Goal: Entertainment & Leisure: Browse casually

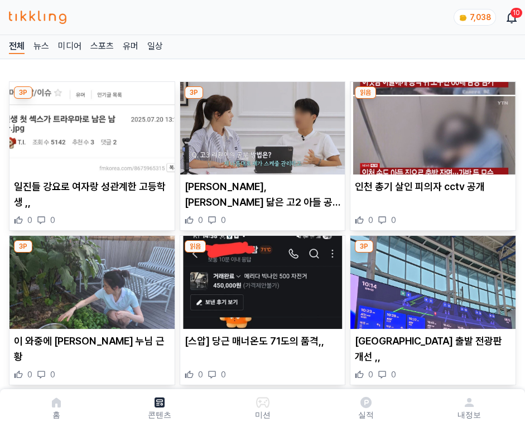
click at [431, 125] on img at bounding box center [432, 128] width 165 height 93
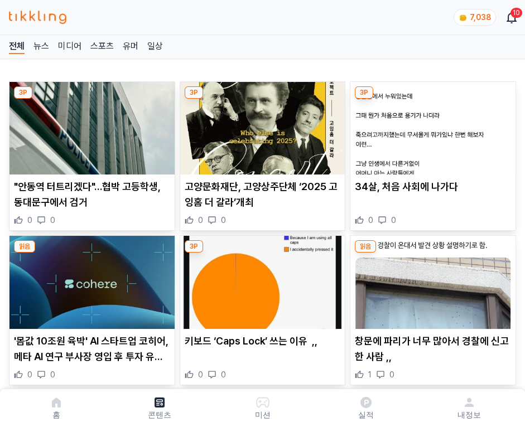
click at [431, 125] on img at bounding box center [432, 128] width 165 height 93
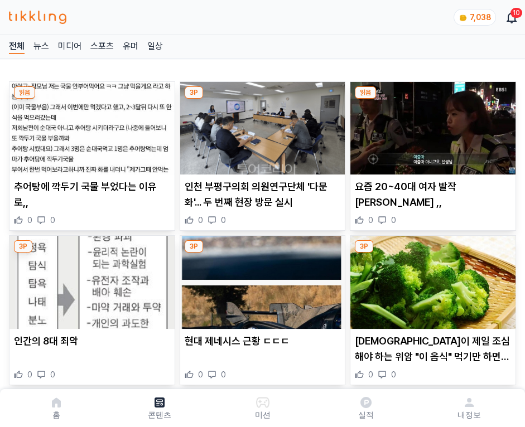
click at [431, 125] on img at bounding box center [432, 128] width 165 height 93
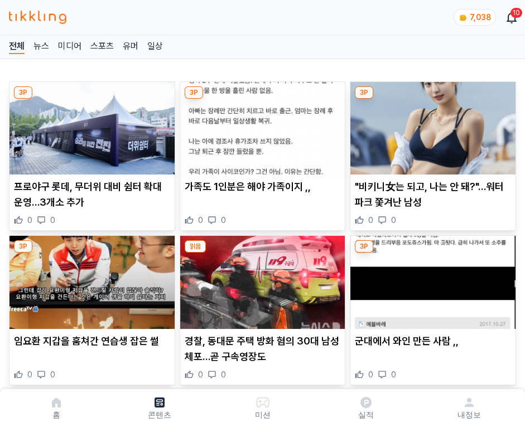
click at [431, 125] on img at bounding box center [432, 128] width 165 height 93
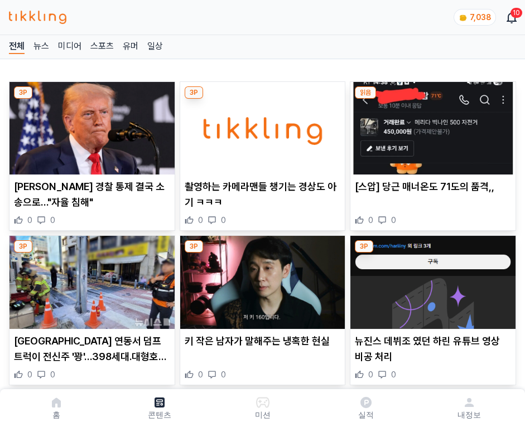
click at [431, 125] on img at bounding box center [432, 128] width 165 height 93
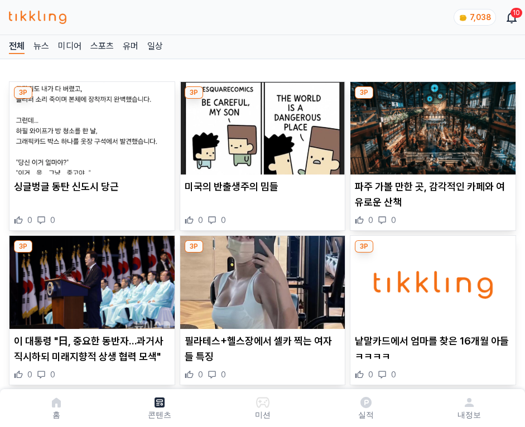
click at [431, 125] on img at bounding box center [432, 128] width 165 height 93
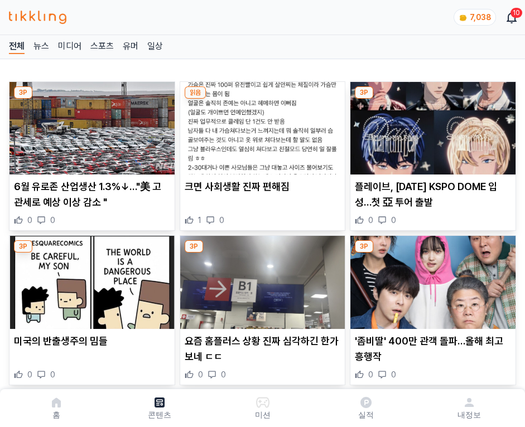
click at [431, 125] on img at bounding box center [432, 128] width 165 height 93
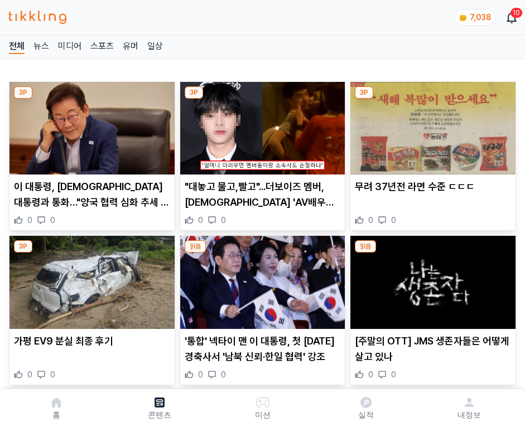
click at [431, 125] on img at bounding box center [432, 128] width 165 height 93
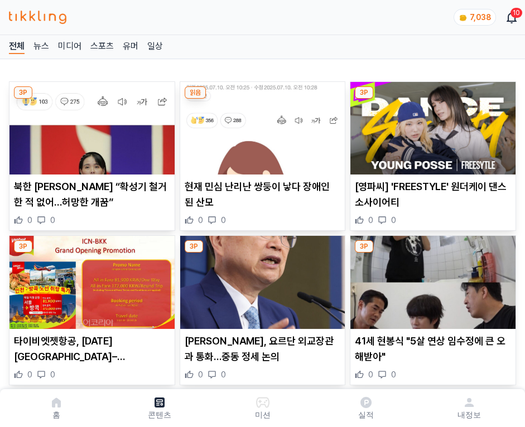
click at [431, 125] on img at bounding box center [432, 128] width 165 height 93
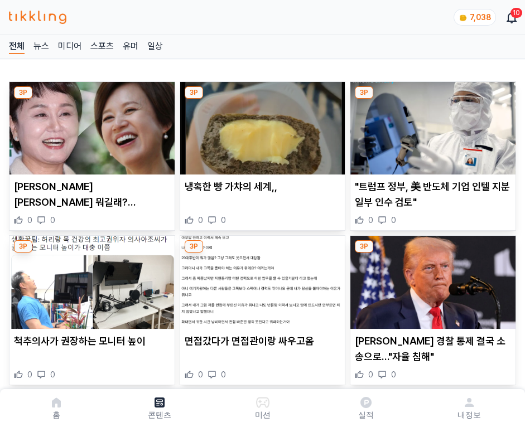
click at [431, 125] on img at bounding box center [432, 128] width 165 height 93
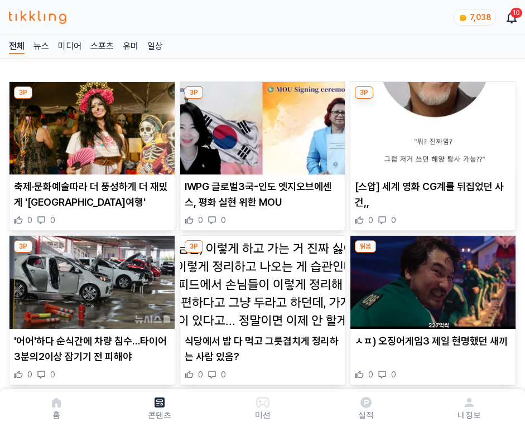
click at [431, 125] on img at bounding box center [432, 128] width 165 height 93
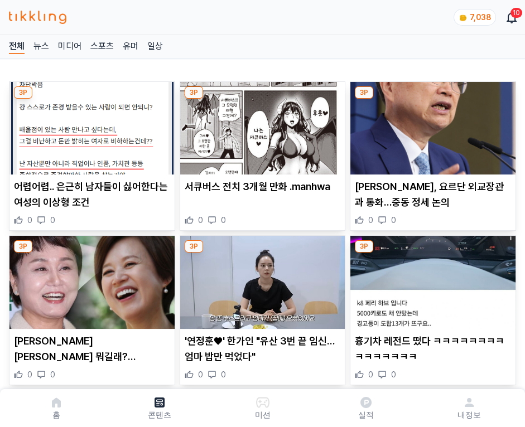
click at [431, 125] on img at bounding box center [432, 128] width 165 height 93
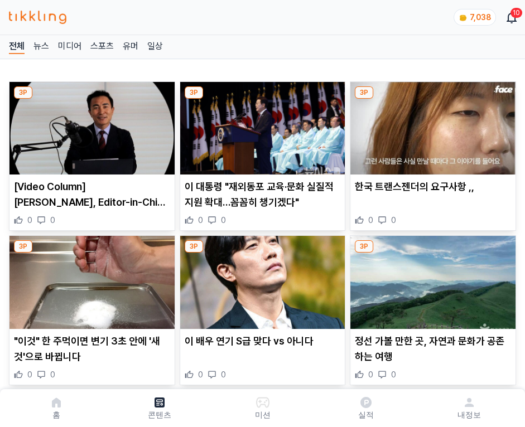
click at [431, 125] on img at bounding box center [432, 128] width 165 height 93
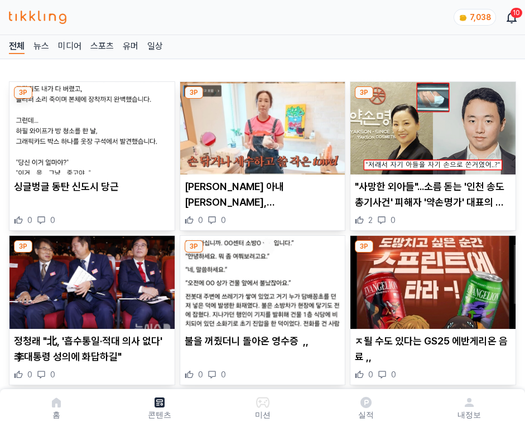
click at [431, 125] on img at bounding box center [432, 128] width 165 height 93
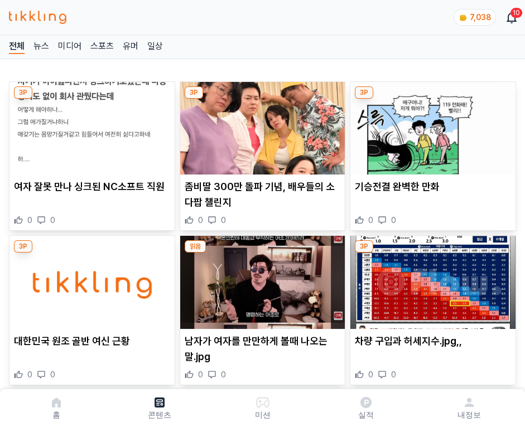
click at [431, 125] on img at bounding box center [432, 128] width 165 height 93
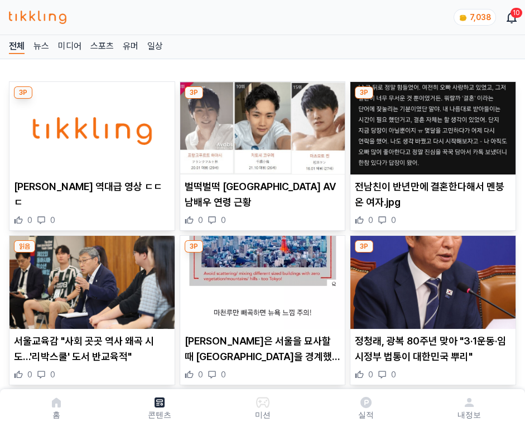
click at [431, 125] on img at bounding box center [432, 128] width 165 height 93
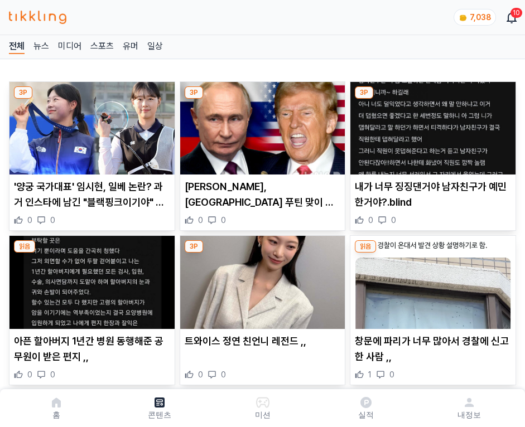
click at [431, 125] on img at bounding box center [432, 128] width 165 height 93
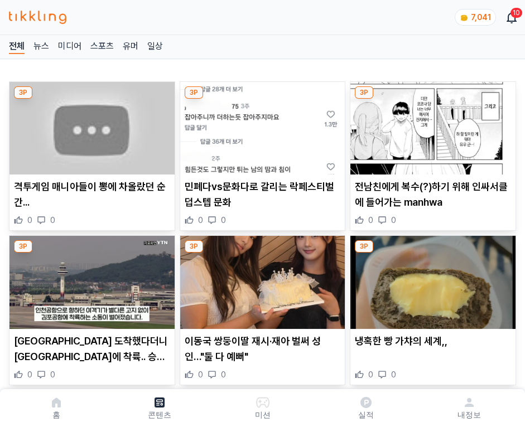
click at [431, 125] on img at bounding box center [432, 128] width 165 height 93
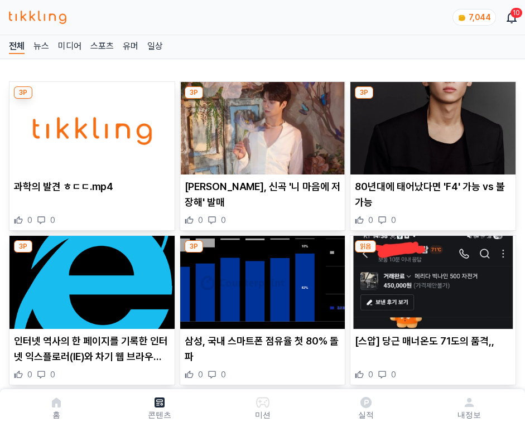
click at [431, 125] on img at bounding box center [432, 128] width 165 height 93
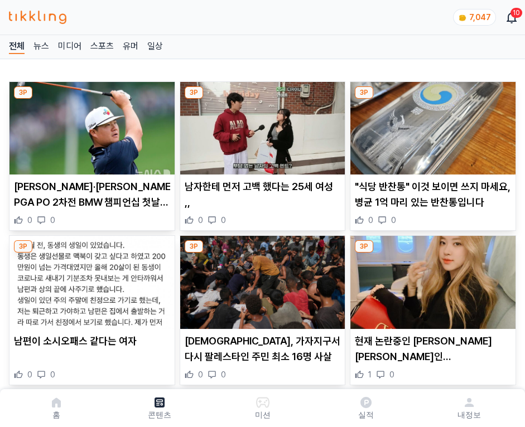
click at [431, 125] on img at bounding box center [432, 128] width 165 height 93
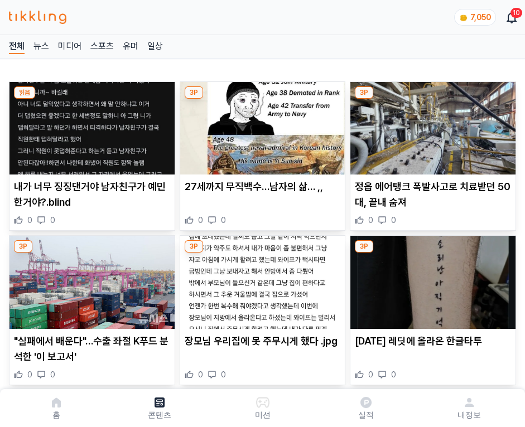
click at [431, 125] on img at bounding box center [432, 128] width 165 height 93
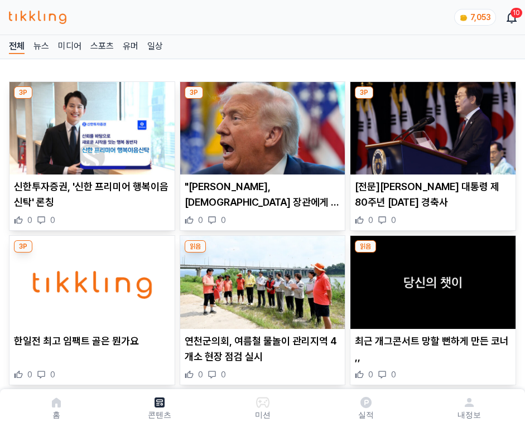
click at [431, 125] on img at bounding box center [432, 128] width 165 height 93
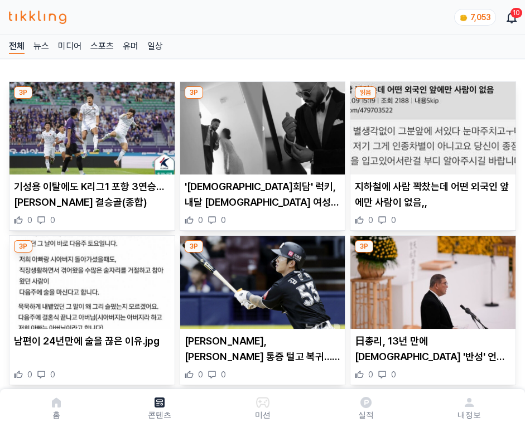
click at [431, 125] on img at bounding box center [432, 128] width 165 height 93
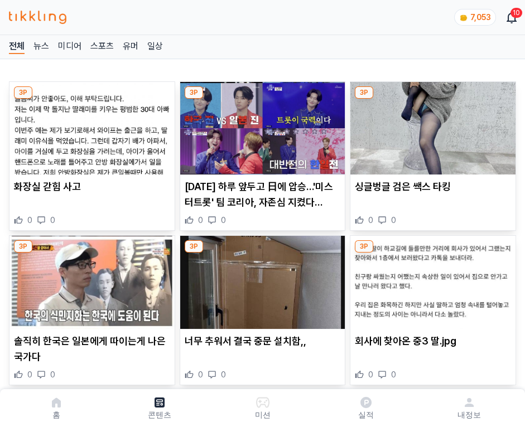
click at [431, 125] on img at bounding box center [432, 128] width 165 height 93
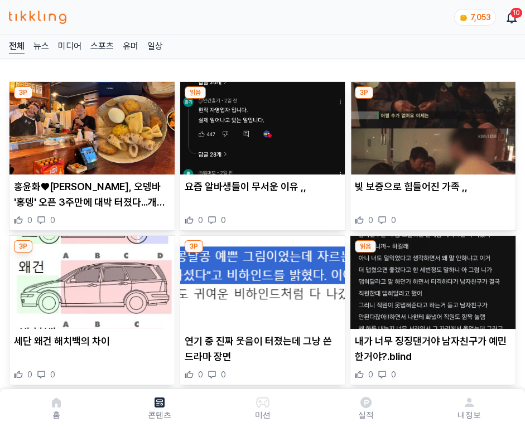
click at [431, 125] on img at bounding box center [432, 128] width 165 height 93
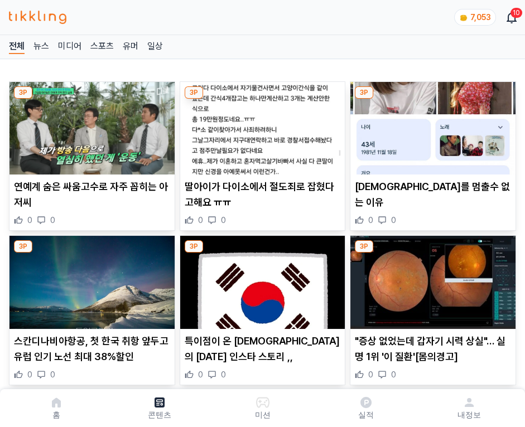
click at [431, 125] on img at bounding box center [432, 128] width 165 height 93
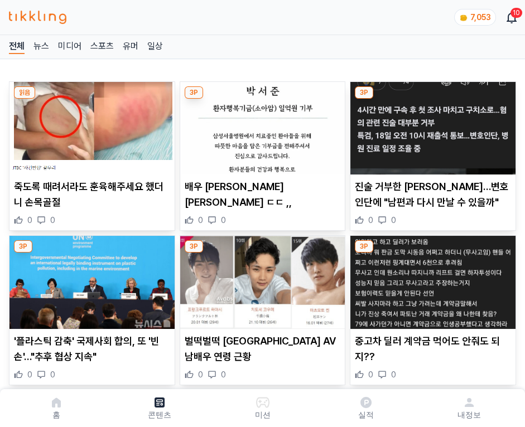
click at [431, 125] on img at bounding box center [432, 128] width 165 height 93
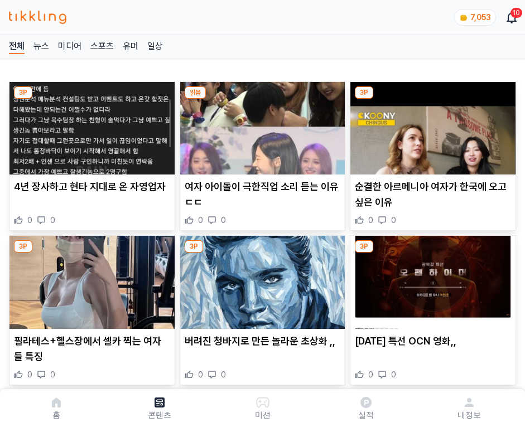
click at [431, 125] on img at bounding box center [432, 128] width 165 height 93
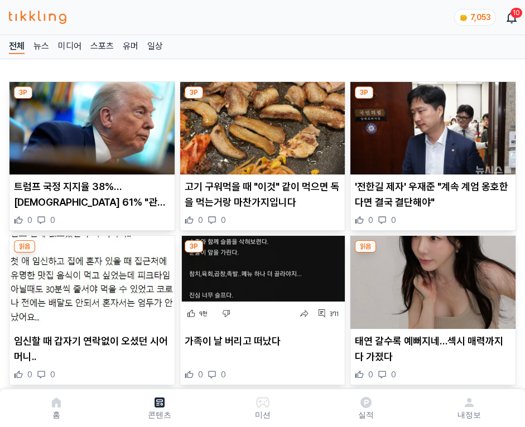
click at [431, 125] on img at bounding box center [432, 128] width 165 height 93
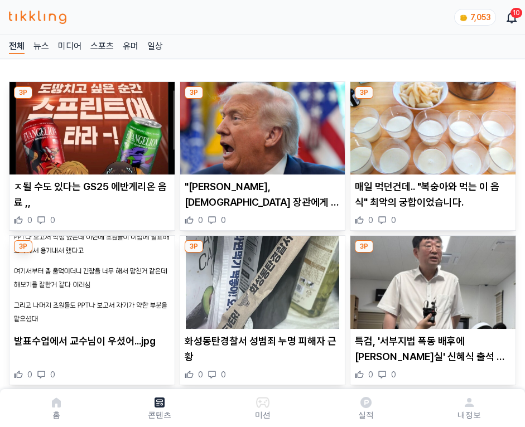
click at [431, 125] on img at bounding box center [432, 128] width 165 height 93
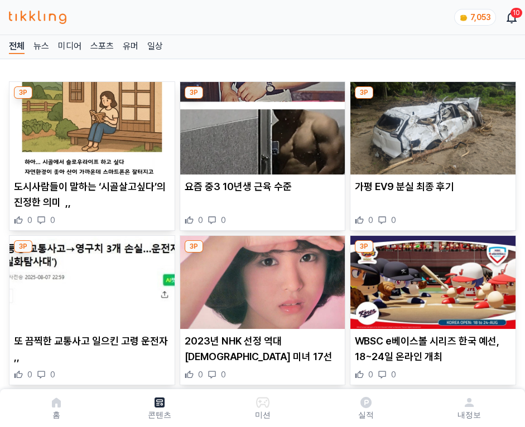
click at [431, 125] on img at bounding box center [432, 128] width 165 height 93
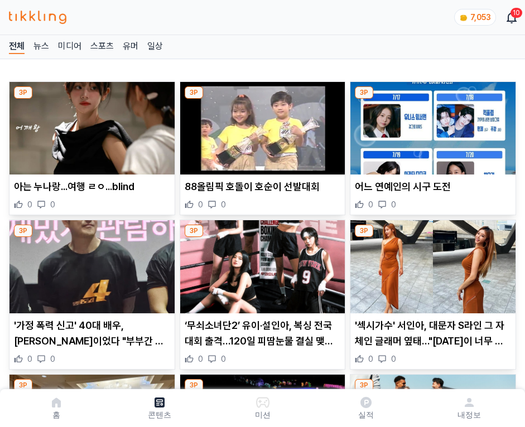
click at [431, 125] on img at bounding box center [432, 128] width 165 height 93
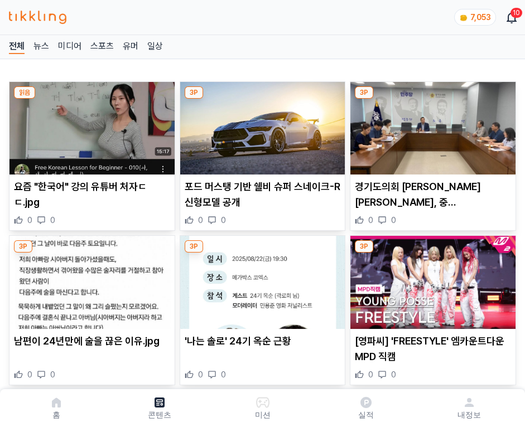
click at [431, 125] on img at bounding box center [432, 128] width 165 height 93
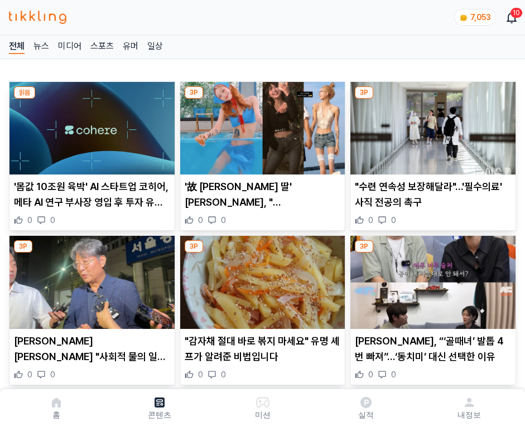
click at [431, 125] on img at bounding box center [432, 128] width 165 height 93
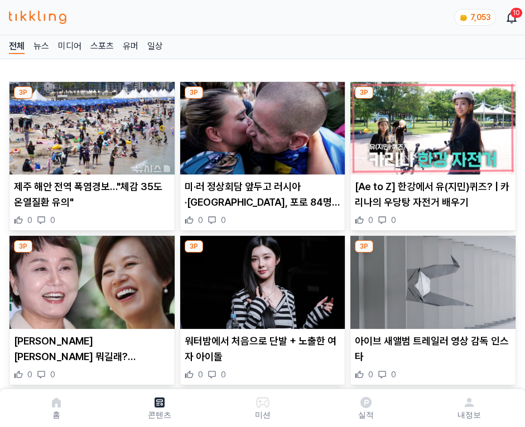
click at [431, 125] on img at bounding box center [432, 128] width 165 height 93
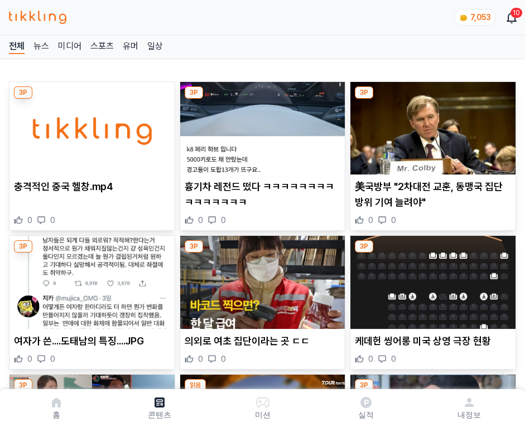
click at [431, 125] on img at bounding box center [432, 128] width 165 height 93
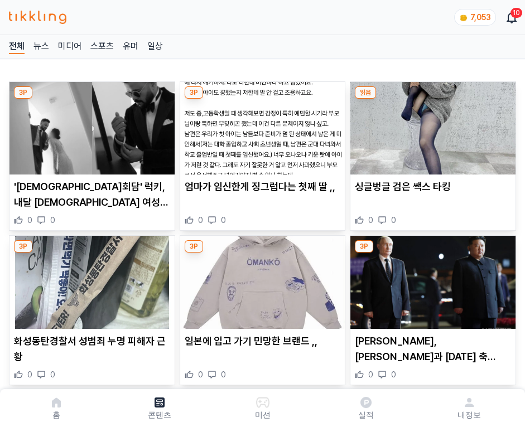
click at [431, 125] on img at bounding box center [432, 128] width 165 height 93
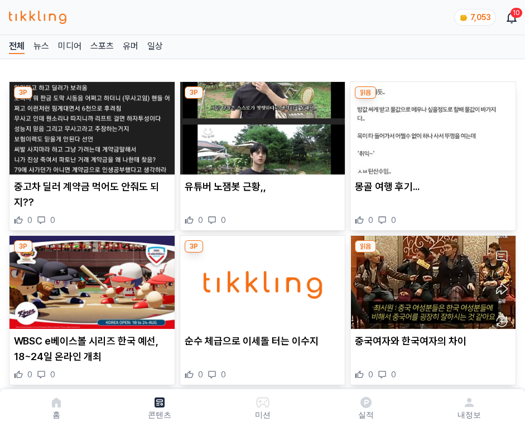
click at [431, 125] on img at bounding box center [432, 128] width 165 height 93
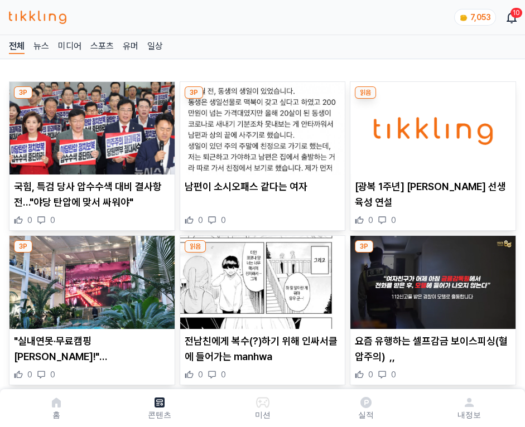
click at [431, 125] on img at bounding box center [432, 128] width 165 height 93
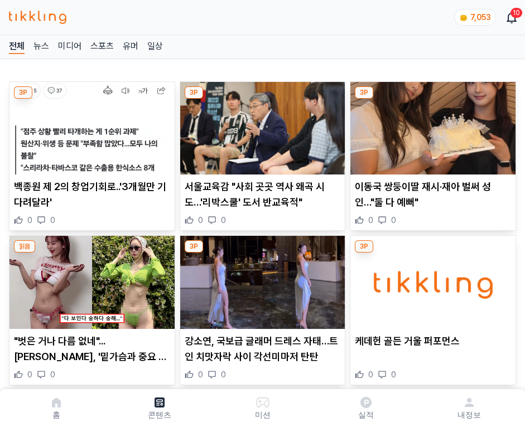
click at [431, 125] on img at bounding box center [432, 128] width 165 height 93
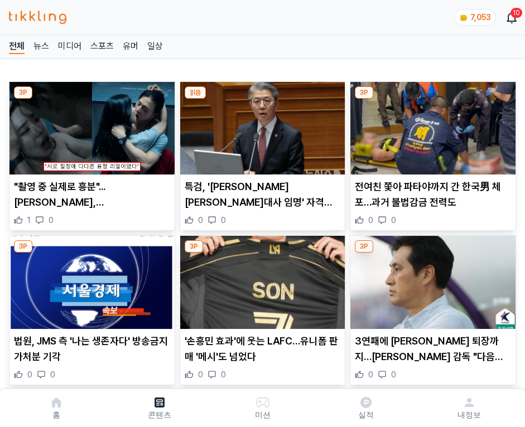
click at [431, 125] on img at bounding box center [432, 128] width 165 height 93
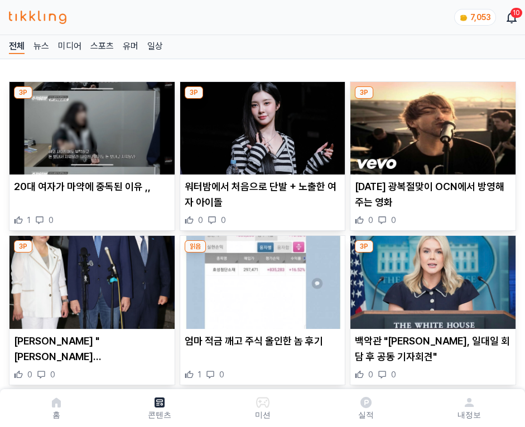
click at [431, 125] on img at bounding box center [432, 128] width 165 height 93
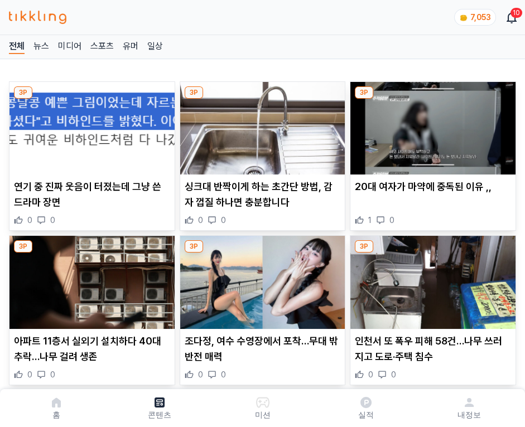
click at [431, 125] on img at bounding box center [432, 128] width 165 height 93
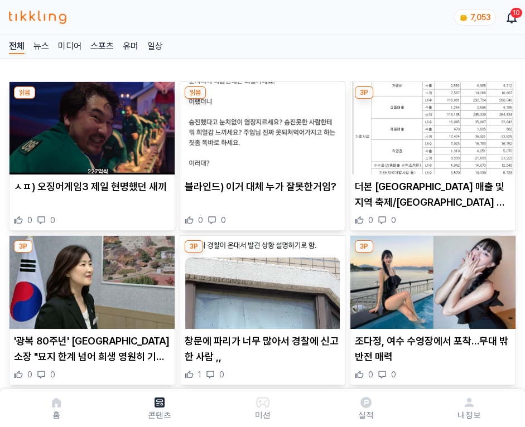
click at [431, 125] on img at bounding box center [432, 128] width 165 height 93
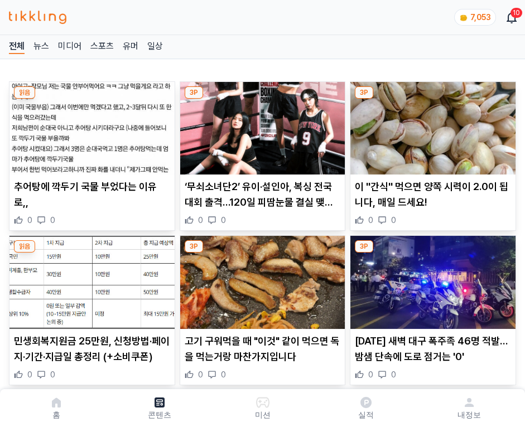
click at [431, 125] on img at bounding box center [432, 128] width 165 height 93
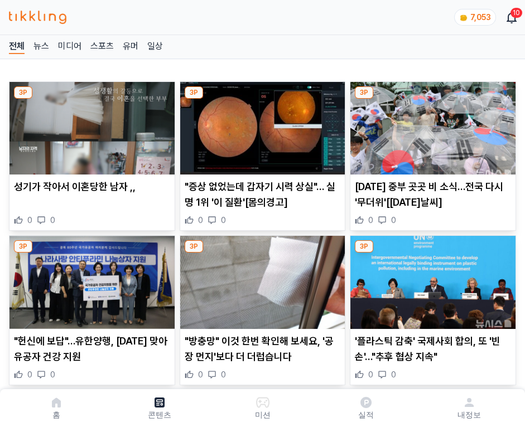
click at [431, 125] on img at bounding box center [432, 128] width 165 height 93
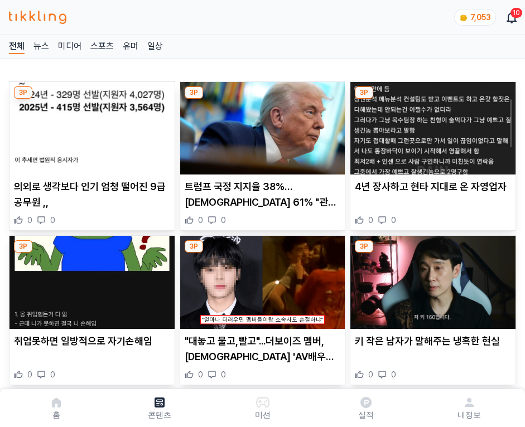
click at [431, 125] on img at bounding box center [432, 128] width 165 height 93
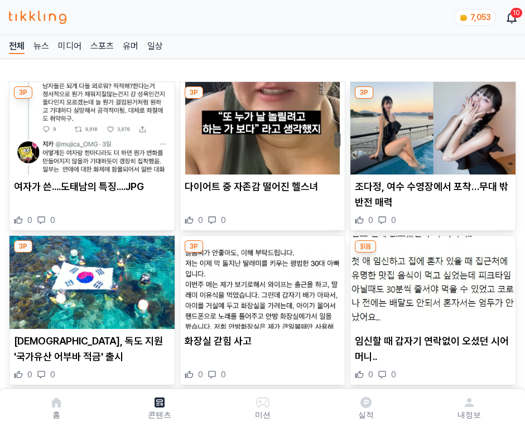
click at [431, 125] on img at bounding box center [432, 128] width 165 height 93
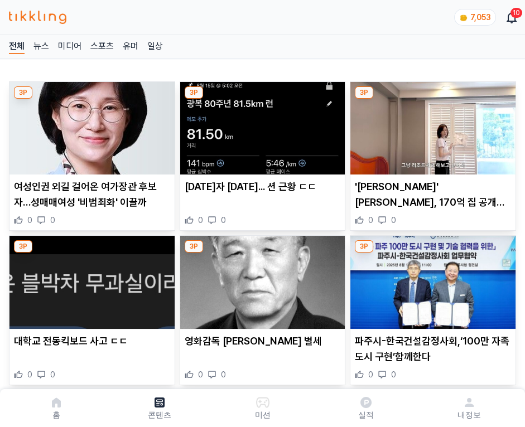
click at [431, 125] on img at bounding box center [432, 128] width 165 height 93
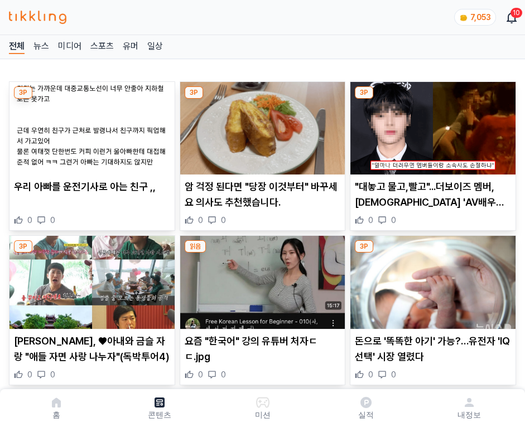
click at [431, 125] on img at bounding box center [432, 128] width 165 height 93
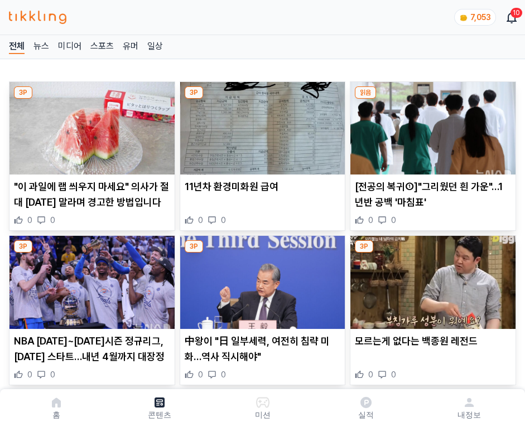
click at [431, 125] on img at bounding box center [432, 128] width 165 height 93
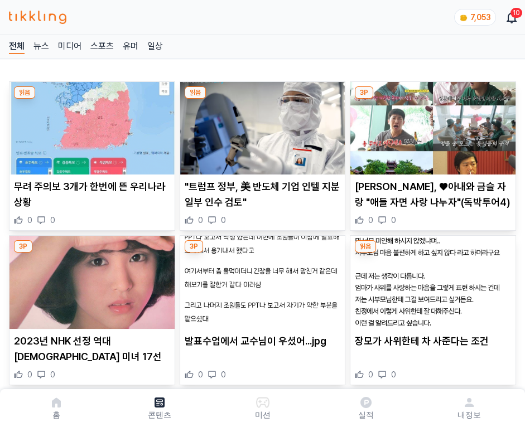
click at [431, 125] on img at bounding box center [432, 128] width 165 height 93
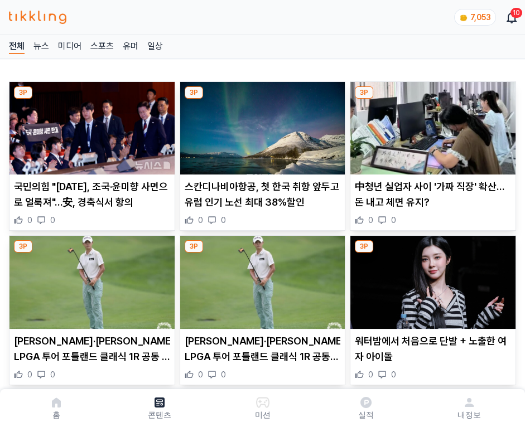
click at [431, 125] on img at bounding box center [432, 128] width 165 height 93
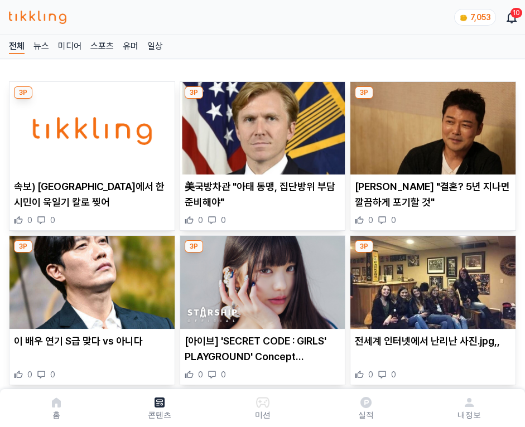
click at [431, 125] on img at bounding box center [432, 128] width 165 height 93
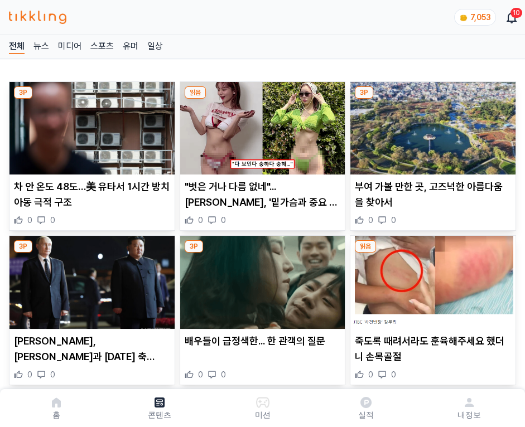
click at [431, 125] on img at bounding box center [432, 128] width 165 height 93
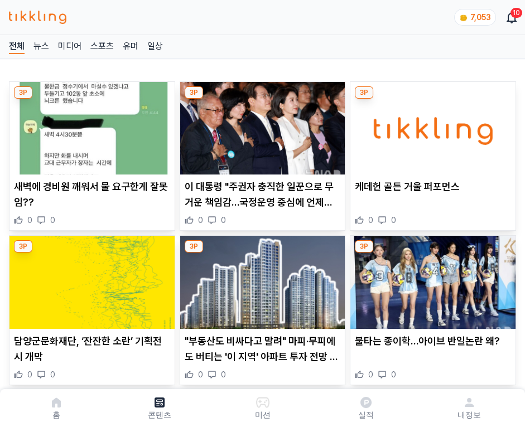
click at [431, 125] on img at bounding box center [432, 128] width 165 height 93
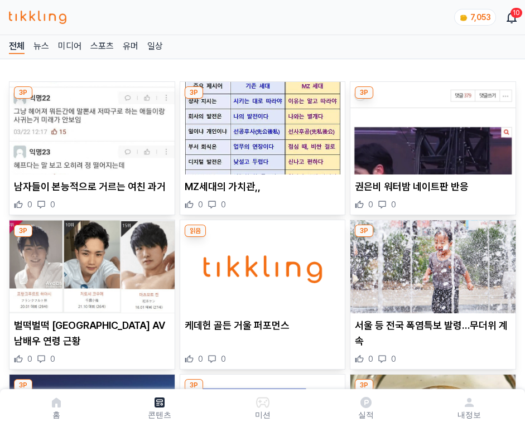
click at [431, 125] on img at bounding box center [432, 128] width 165 height 93
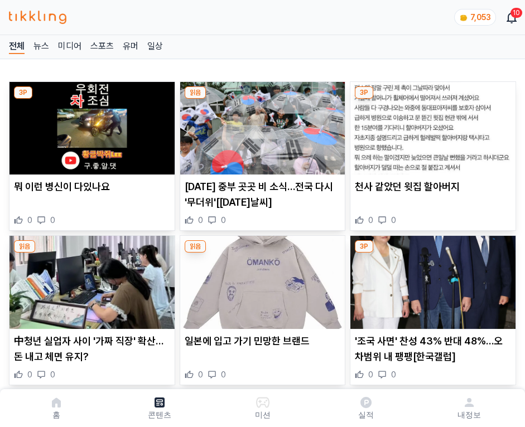
click at [431, 125] on img at bounding box center [432, 128] width 165 height 93
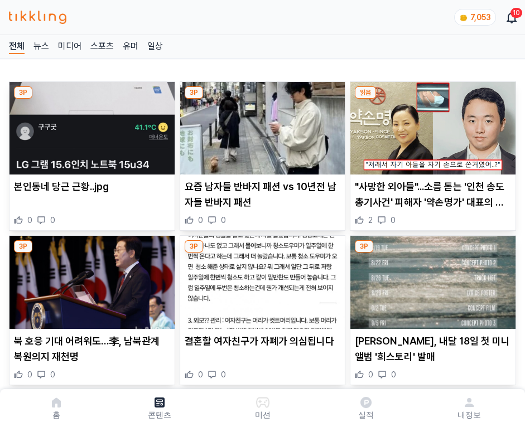
click at [431, 125] on img at bounding box center [432, 128] width 165 height 93
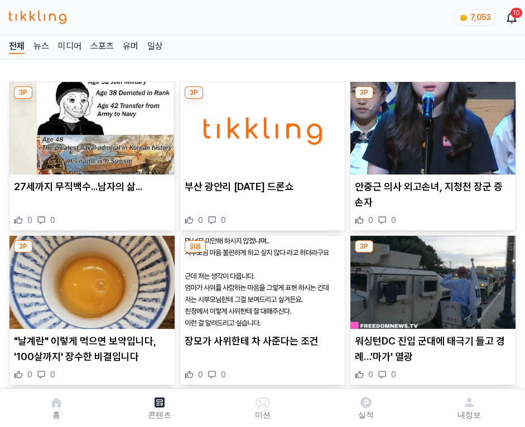
click at [431, 125] on img at bounding box center [432, 128] width 165 height 93
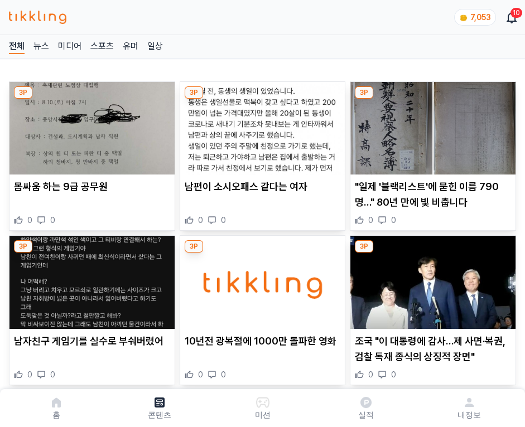
click at [431, 125] on img at bounding box center [432, 128] width 165 height 93
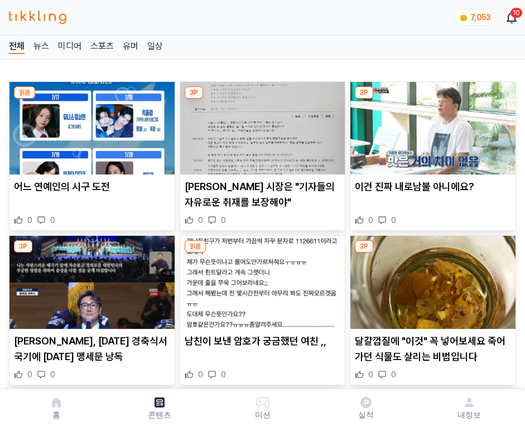
click at [431, 125] on img at bounding box center [432, 128] width 165 height 93
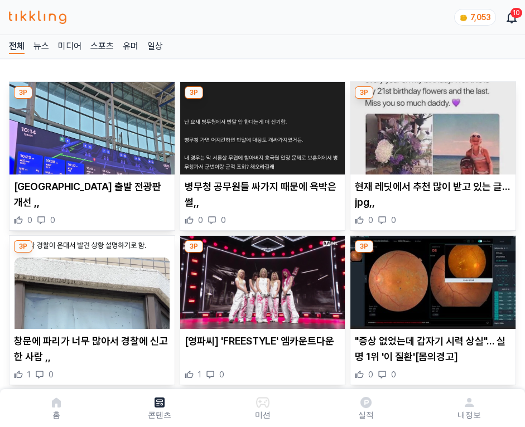
click at [431, 125] on img at bounding box center [432, 128] width 165 height 93
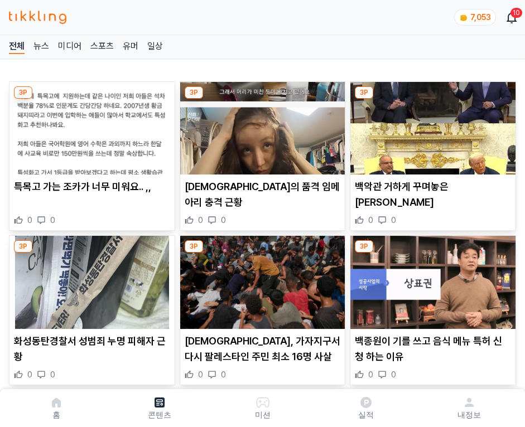
click at [431, 125] on img at bounding box center [432, 128] width 165 height 93
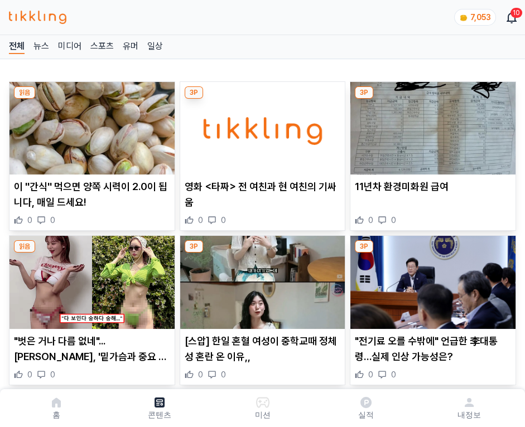
click at [431, 125] on img at bounding box center [432, 128] width 165 height 93
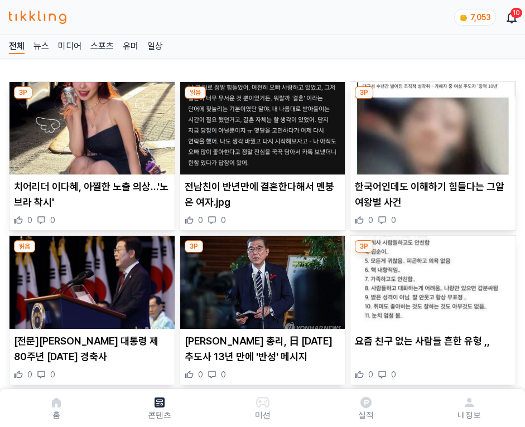
click at [431, 125] on img at bounding box center [432, 128] width 165 height 93
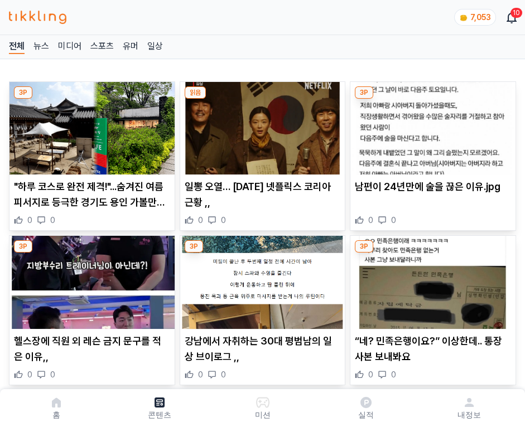
click at [431, 125] on img at bounding box center [432, 128] width 165 height 93
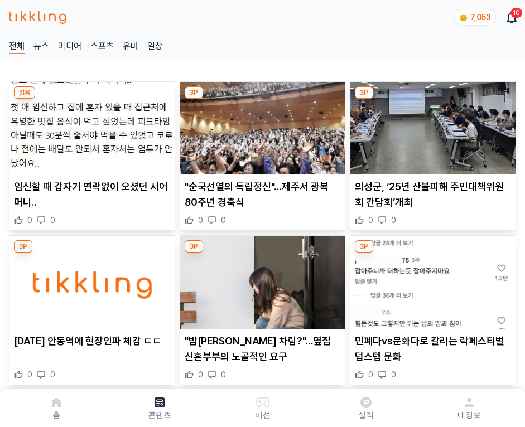
click at [431, 125] on img at bounding box center [432, 128] width 165 height 93
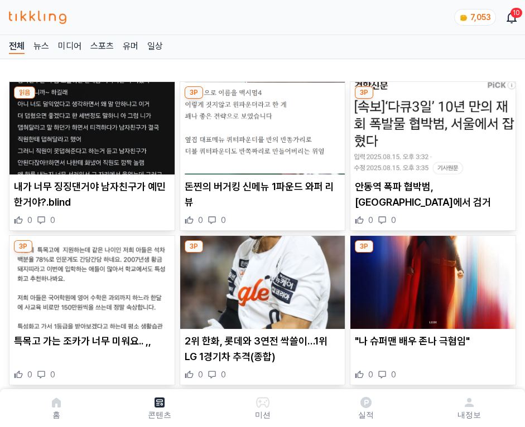
click at [431, 125] on img at bounding box center [432, 128] width 165 height 93
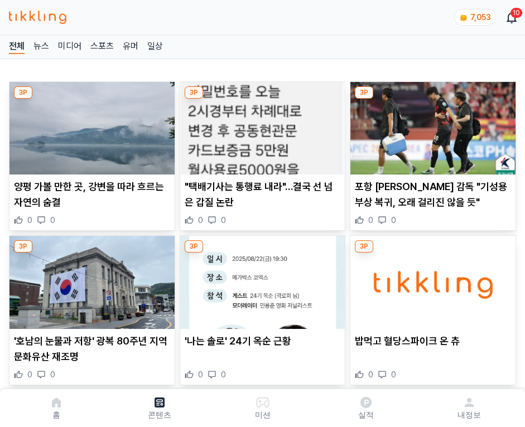
click at [431, 125] on img at bounding box center [432, 128] width 165 height 93
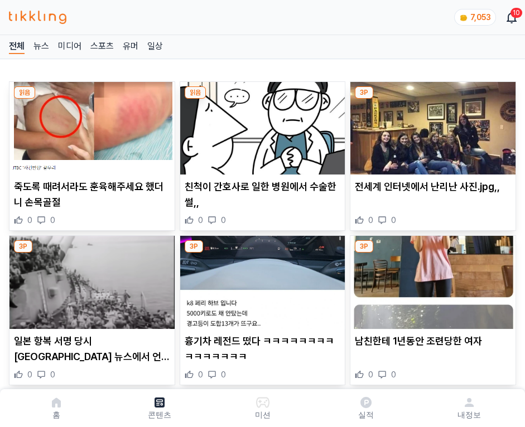
click at [431, 125] on img at bounding box center [432, 128] width 165 height 93
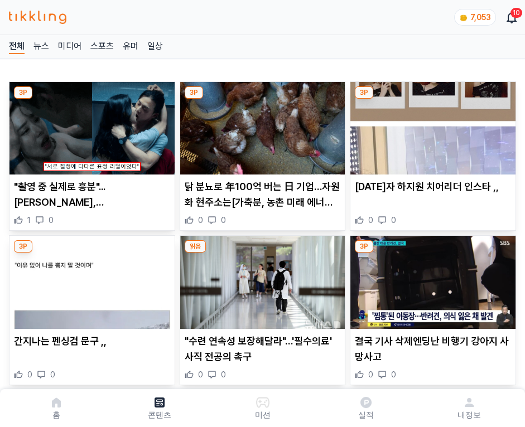
click at [431, 125] on img at bounding box center [432, 128] width 165 height 93
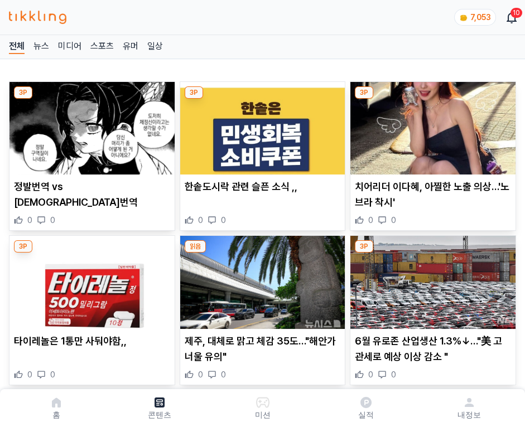
click at [431, 125] on img at bounding box center [432, 128] width 165 height 93
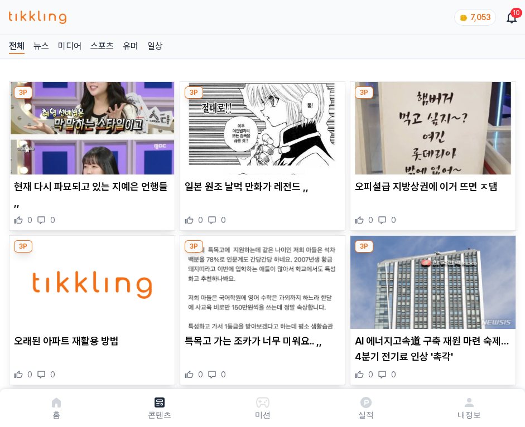
click at [431, 125] on img at bounding box center [432, 128] width 165 height 93
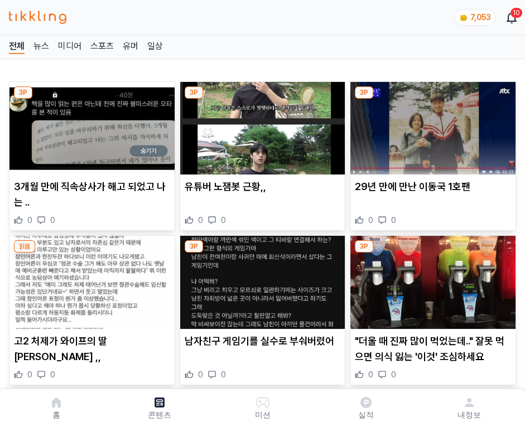
click at [431, 125] on img at bounding box center [432, 128] width 165 height 93
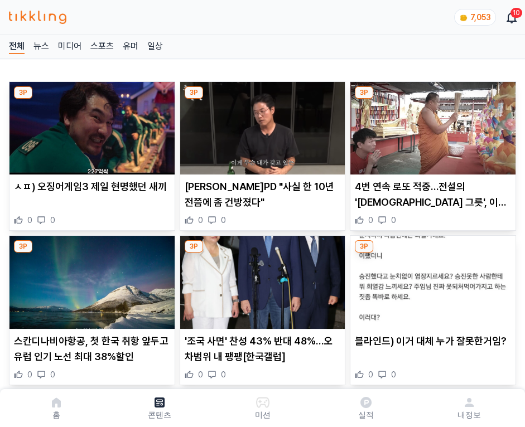
click at [431, 125] on img at bounding box center [432, 128] width 165 height 93
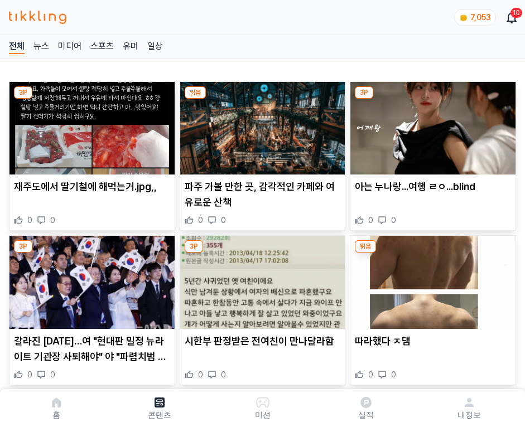
click at [431, 125] on img at bounding box center [432, 128] width 165 height 93
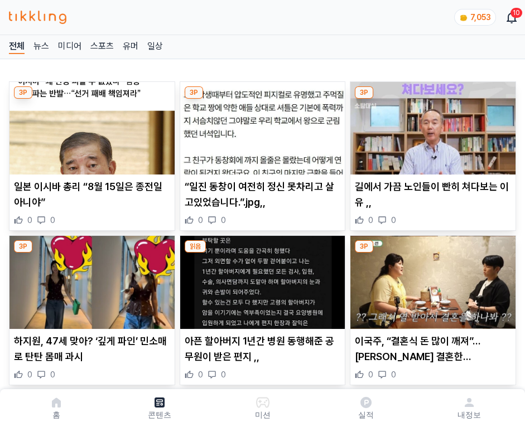
click at [431, 125] on img at bounding box center [432, 128] width 165 height 93
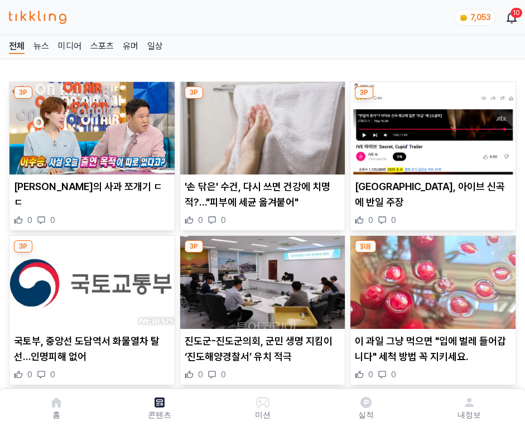
click at [431, 125] on img at bounding box center [432, 128] width 165 height 93
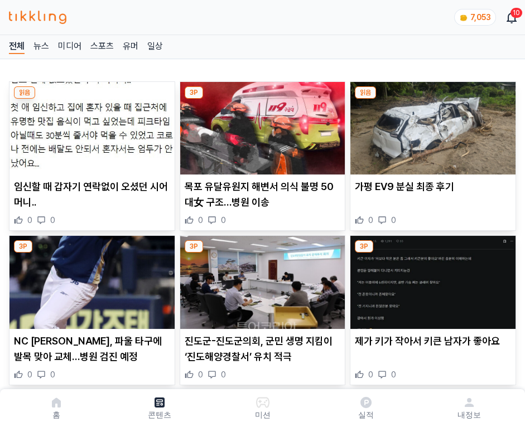
click at [431, 125] on img at bounding box center [432, 128] width 165 height 93
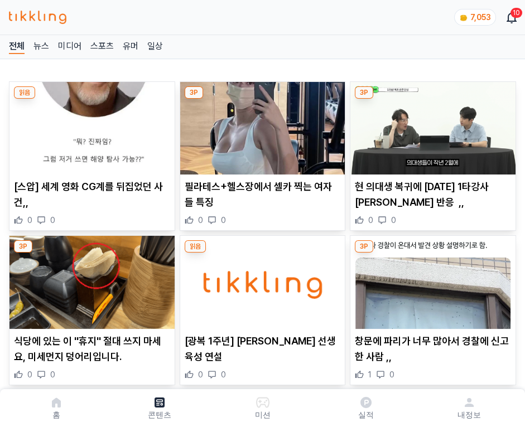
click at [431, 125] on img at bounding box center [432, 128] width 165 height 93
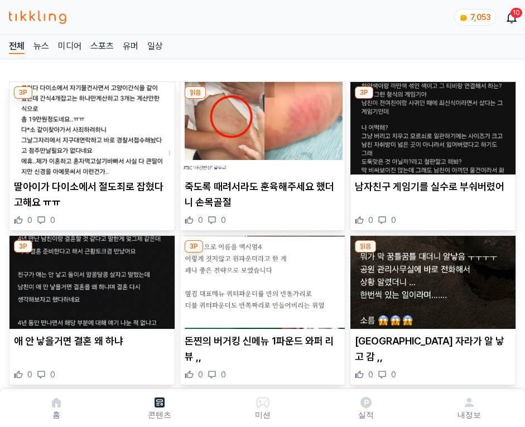
click at [431, 125] on img at bounding box center [432, 128] width 165 height 93
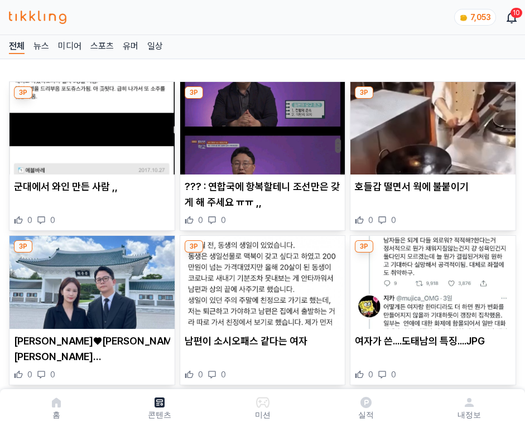
click at [431, 125] on img at bounding box center [432, 128] width 165 height 93
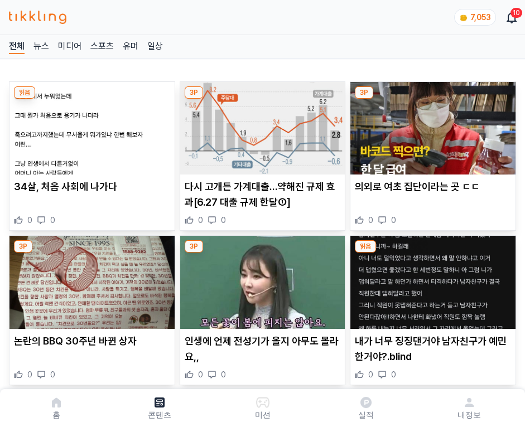
click at [431, 125] on img at bounding box center [432, 128] width 165 height 93
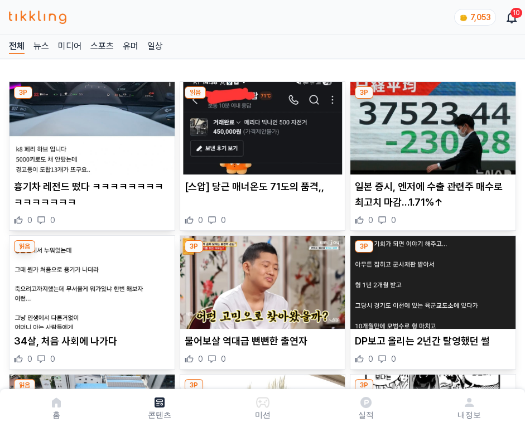
click at [431, 125] on img at bounding box center [432, 128] width 165 height 93
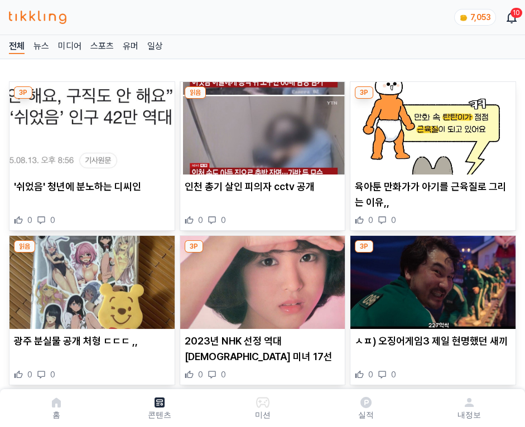
click at [431, 125] on img at bounding box center [432, 128] width 165 height 93
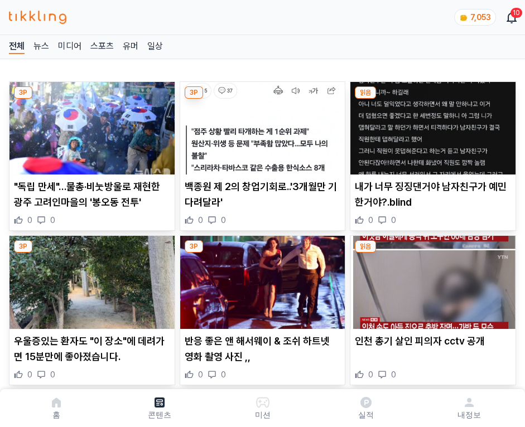
click at [431, 125] on img at bounding box center [432, 128] width 165 height 93
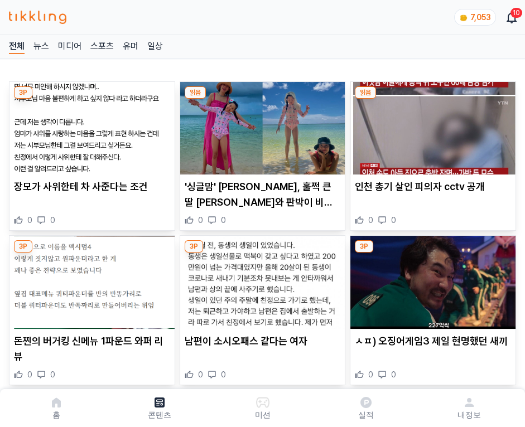
click at [431, 125] on img at bounding box center [432, 128] width 165 height 93
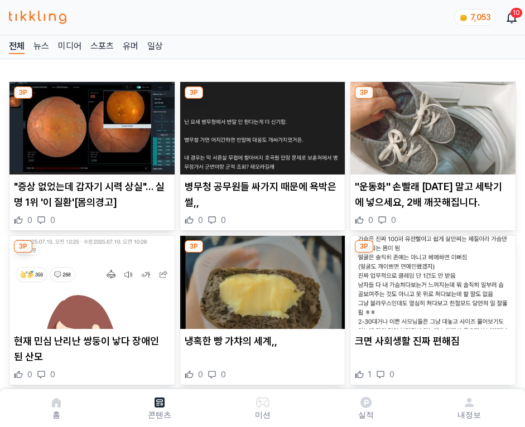
click at [431, 125] on img at bounding box center [432, 128] width 165 height 93
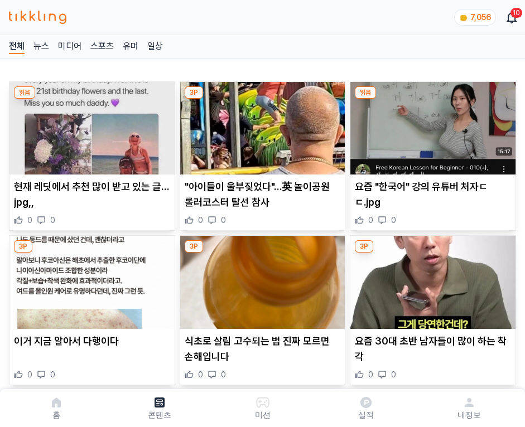
click at [431, 125] on img at bounding box center [432, 128] width 165 height 93
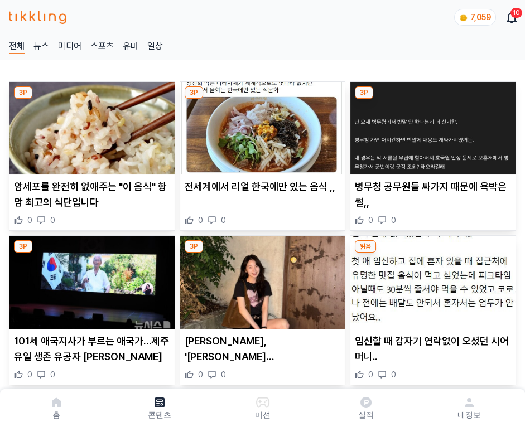
click at [431, 125] on img at bounding box center [432, 128] width 165 height 93
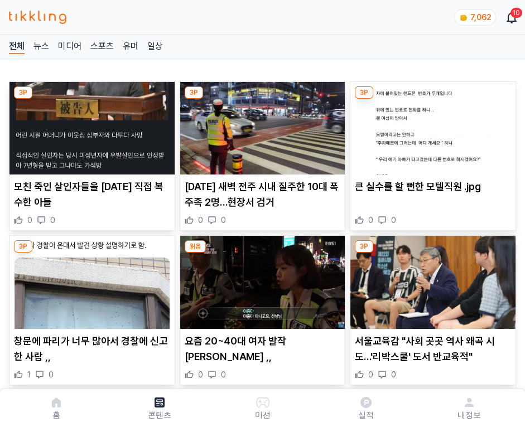
click at [431, 125] on img at bounding box center [432, 128] width 165 height 93
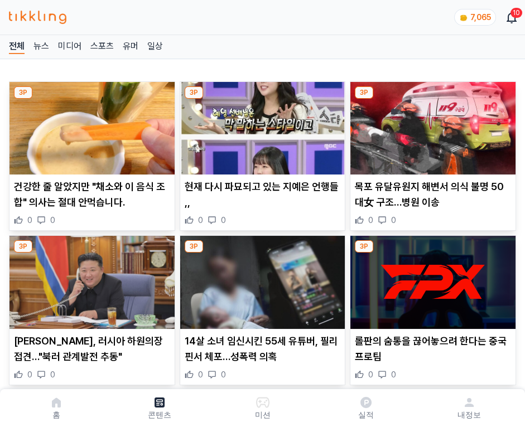
click at [431, 125] on img at bounding box center [432, 128] width 165 height 93
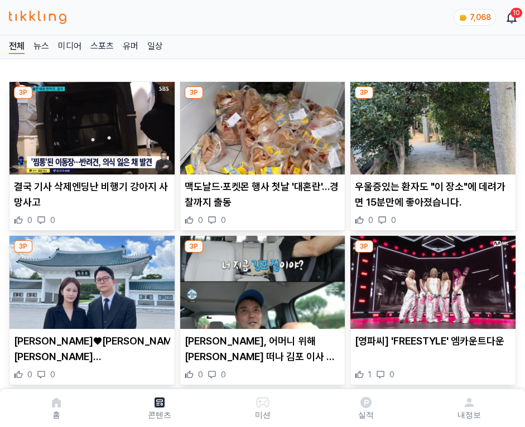
click at [431, 125] on img at bounding box center [432, 128] width 165 height 93
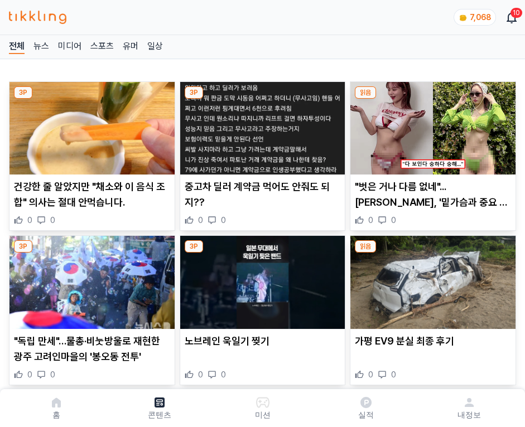
click at [431, 125] on img at bounding box center [432, 128] width 165 height 93
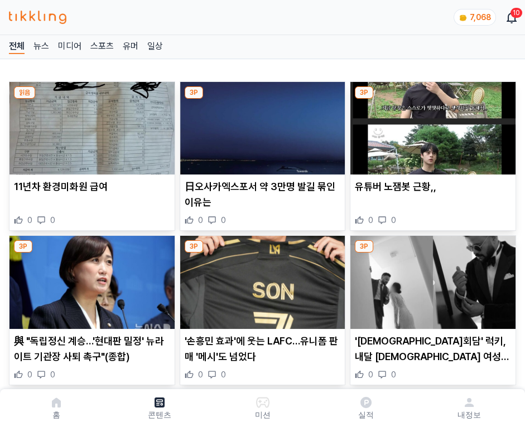
click at [431, 125] on img at bounding box center [432, 128] width 165 height 93
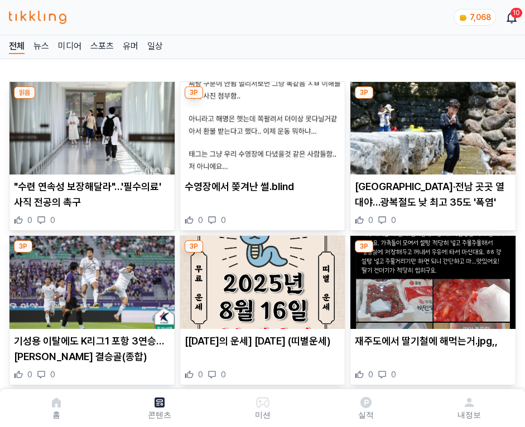
click at [431, 125] on img at bounding box center [432, 128] width 165 height 93
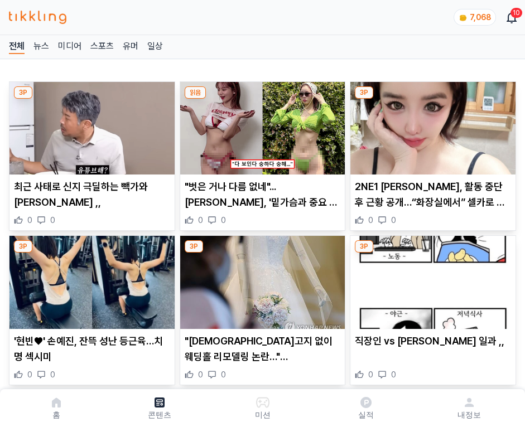
click at [431, 125] on img at bounding box center [432, 128] width 165 height 93
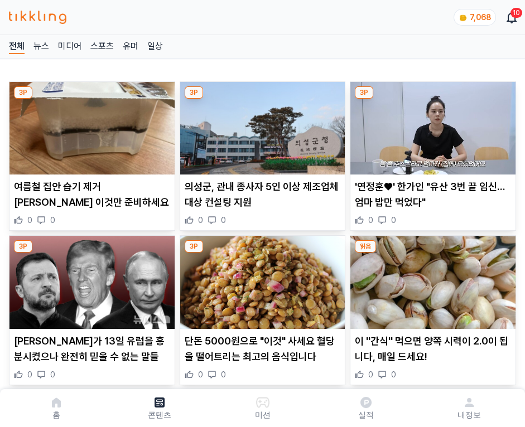
click at [431, 125] on img at bounding box center [432, 128] width 165 height 93
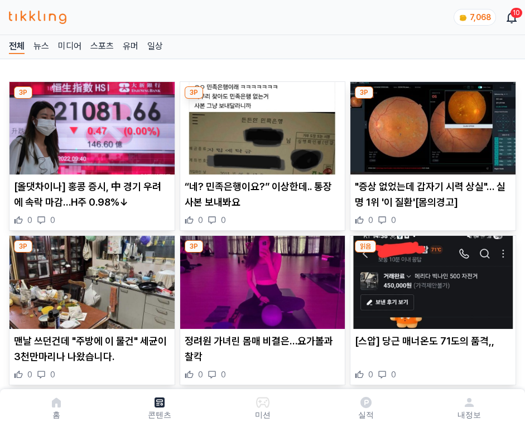
click at [431, 125] on img at bounding box center [432, 128] width 165 height 93
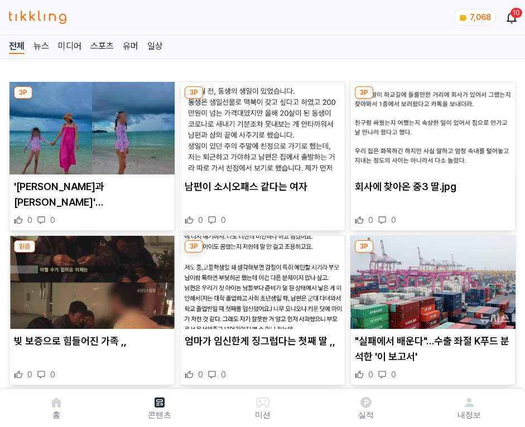
click at [431, 125] on img at bounding box center [432, 128] width 165 height 93
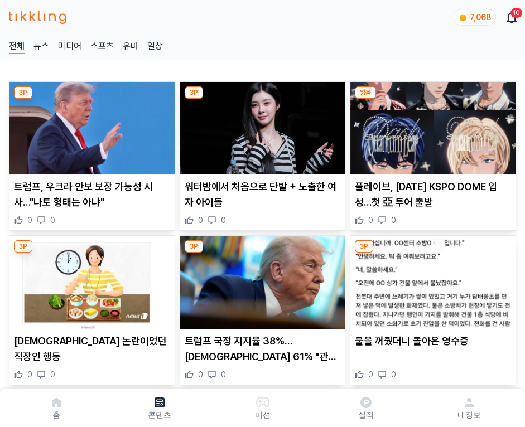
click at [431, 125] on img at bounding box center [432, 128] width 165 height 93
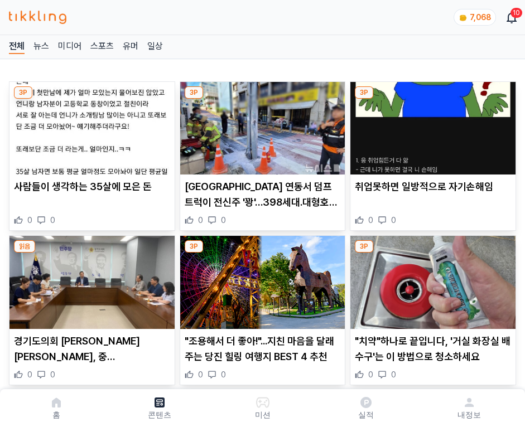
click at [431, 125] on img at bounding box center [432, 128] width 165 height 93
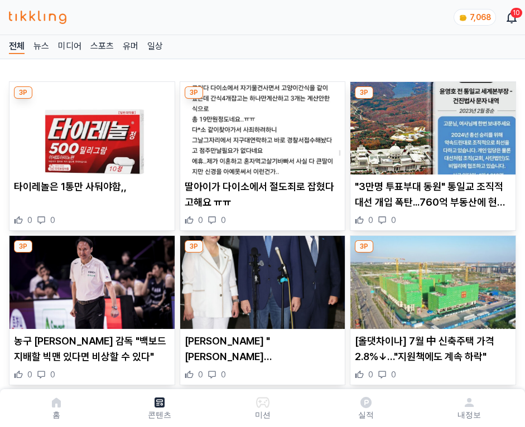
click at [431, 125] on img at bounding box center [432, 128] width 165 height 93
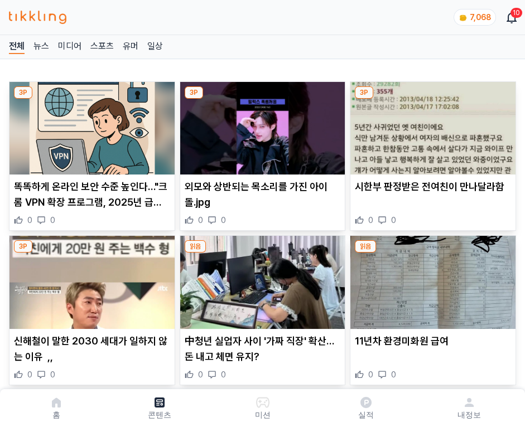
click at [431, 125] on img at bounding box center [432, 128] width 165 height 93
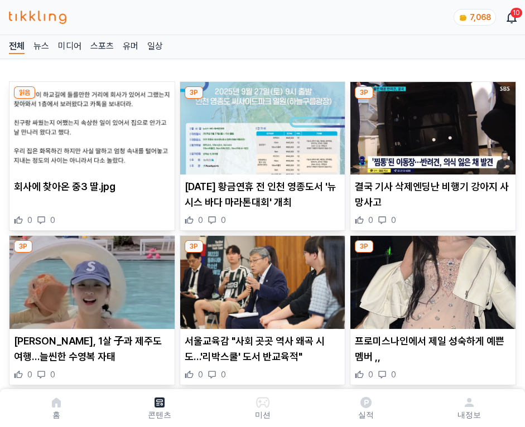
click at [431, 125] on img at bounding box center [432, 128] width 165 height 93
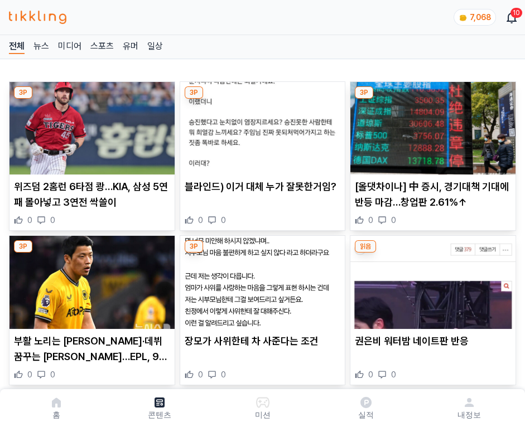
click at [431, 125] on img at bounding box center [432, 128] width 165 height 93
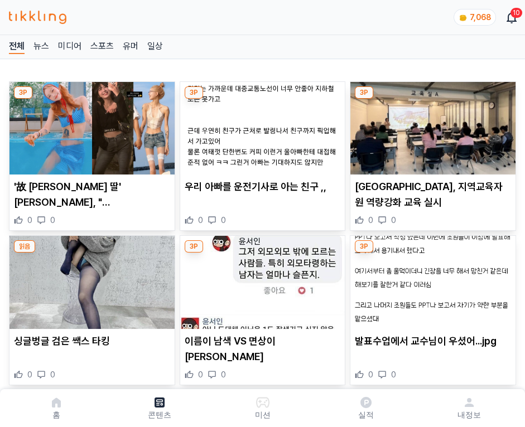
click at [431, 125] on img at bounding box center [432, 128] width 165 height 93
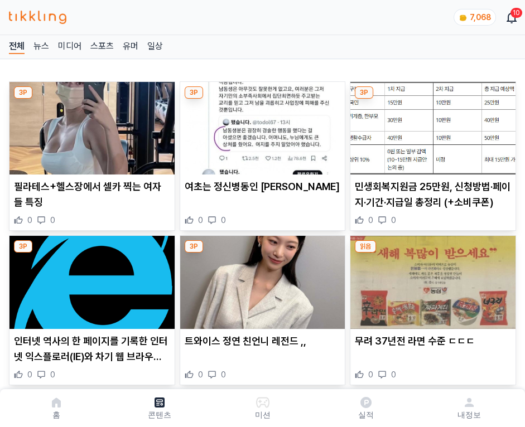
click at [431, 125] on img at bounding box center [432, 128] width 165 height 93
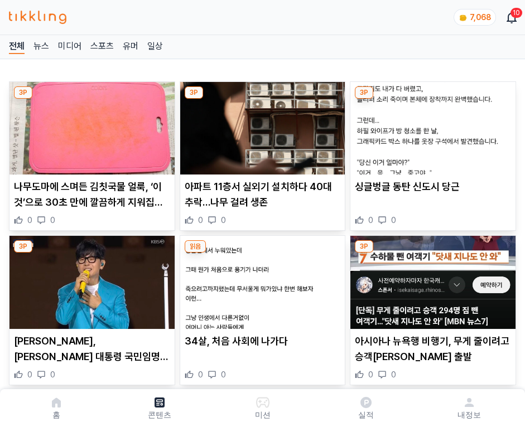
click at [431, 125] on img at bounding box center [432, 128] width 165 height 93
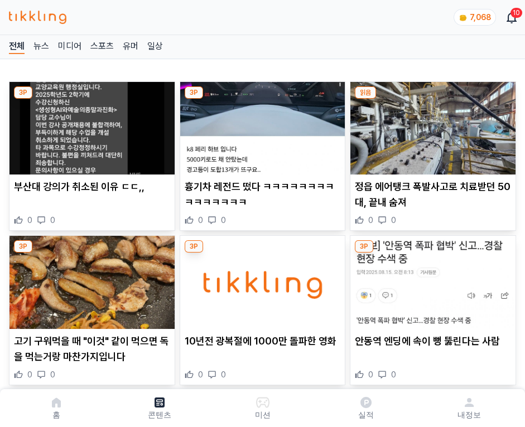
click at [431, 125] on img at bounding box center [432, 128] width 165 height 93
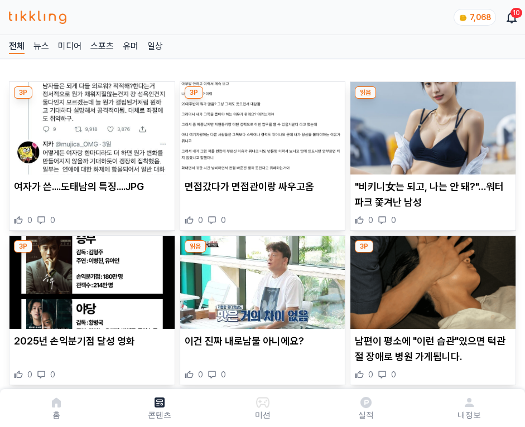
click at [431, 125] on img at bounding box center [432, 128] width 165 height 93
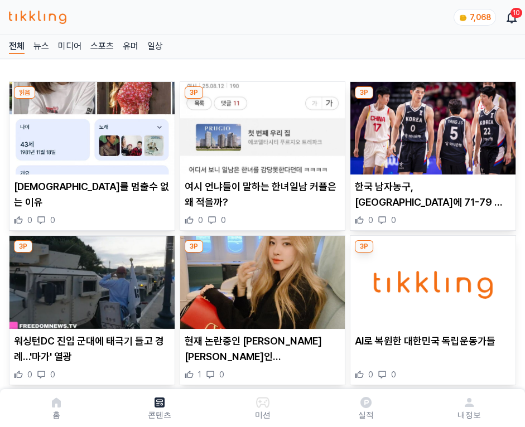
click at [431, 125] on img at bounding box center [432, 128] width 165 height 93
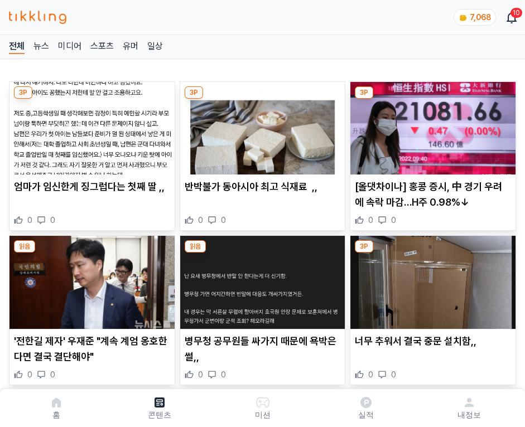
click at [431, 125] on img at bounding box center [432, 128] width 165 height 93
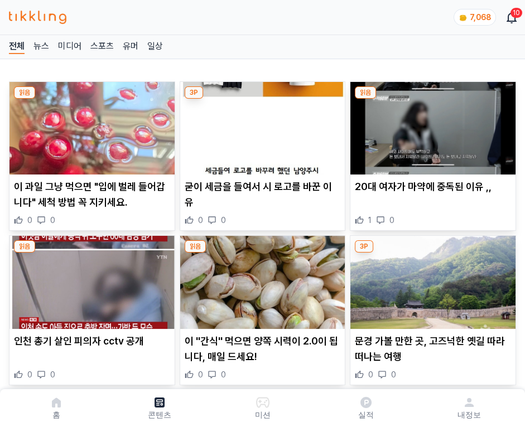
click at [431, 125] on img at bounding box center [432, 128] width 165 height 93
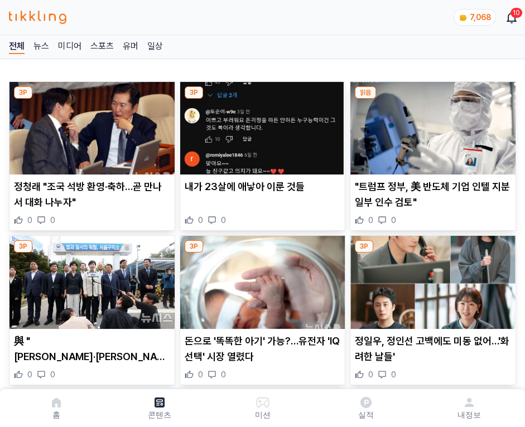
click at [431, 125] on img at bounding box center [432, 128] width 165 height 93
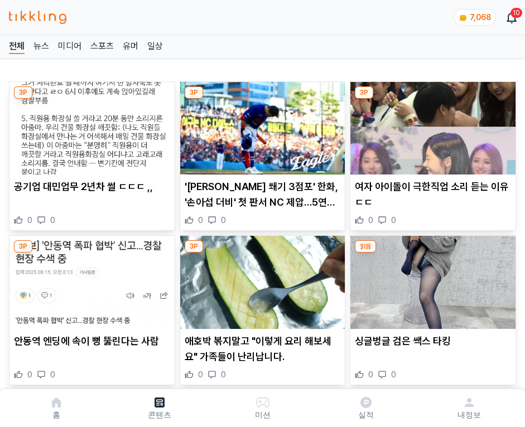
click at [431, 125] on img at bounding box center [432, 128] width 165 height 93
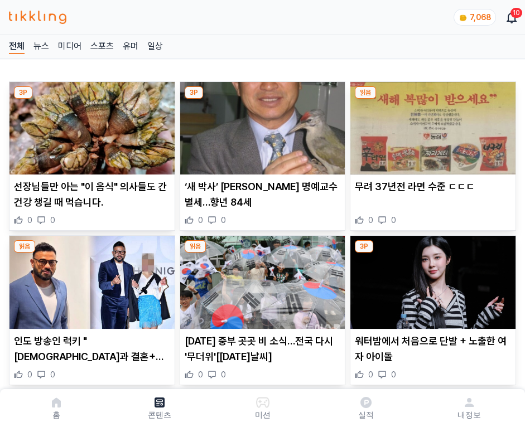
click at [431, 125] on img at bounding box center [432, 128] width 165 height 93
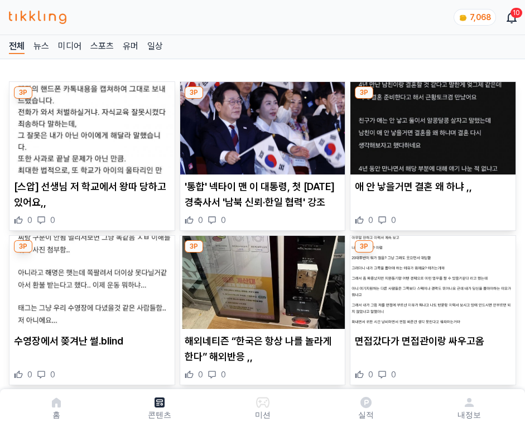
click at [431, 125] on img at bounding box center [432, 128] width 165 height 93
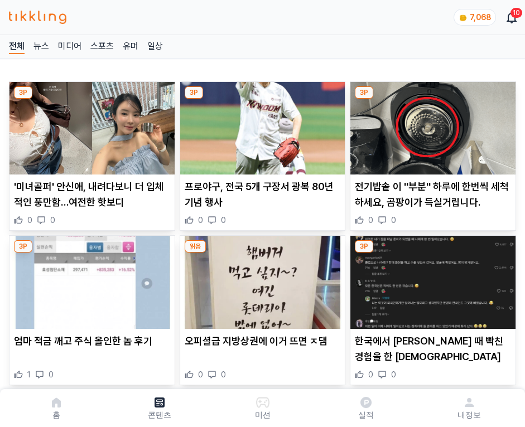
click at [431, 125] on img at bounding box center [432, 128] width 165 height 93
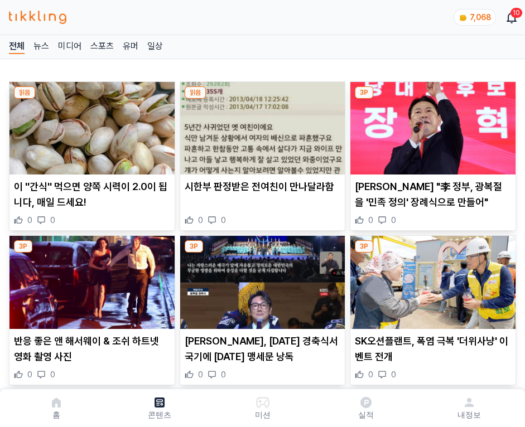
click at [431, 125] on img at bounding box center [432, 128] width 165 height 93
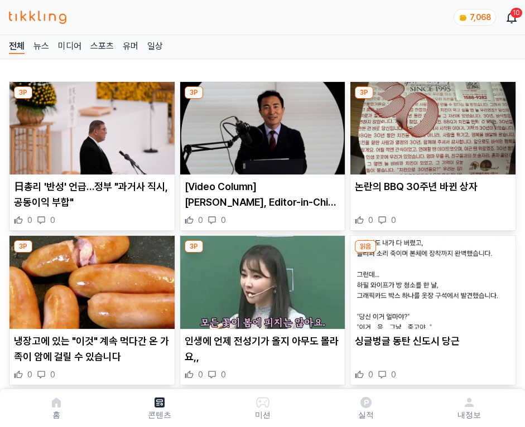
click at [431, 125] on img at bounding box center [432, 128] width 165 height 93
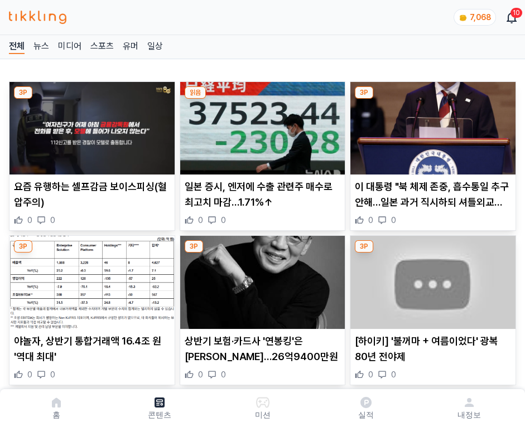
click at [431, 125] on img at bounding box center [432, 128] width 165 height 93
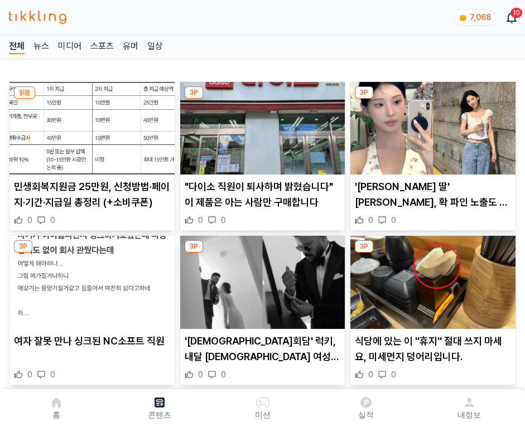
click at [431, 125] on img at bounding box center [432, 128] width 165 height 93
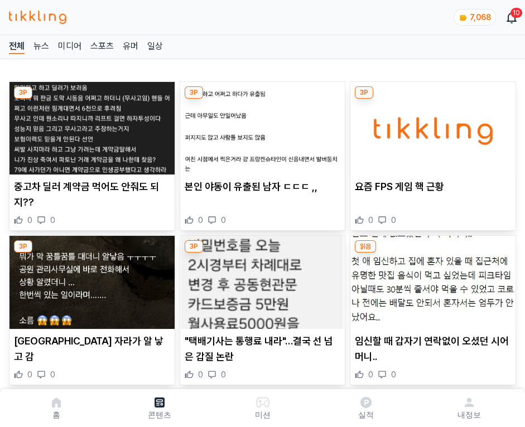
click at [431, 125] on img at bounding box center [432, 128] width 165 height 93
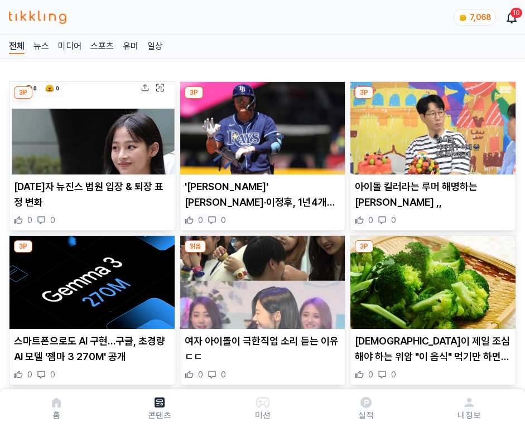
click at [431, 125] on img at bounding box center [432, 128] width 165 height 93
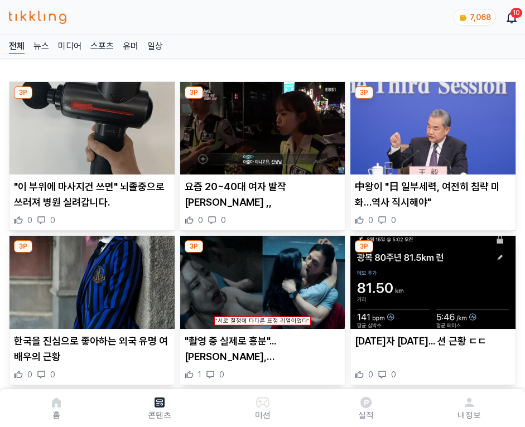
click at [431, 125] on img at bounding box center [432, 128] width 165 height 93
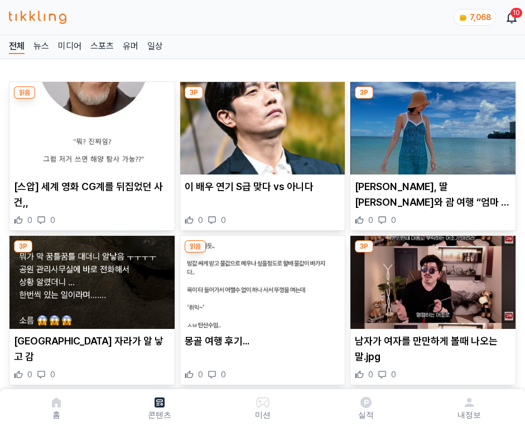
click at [431, 125] on img at bounding box center [432, 128] width 165 height 93
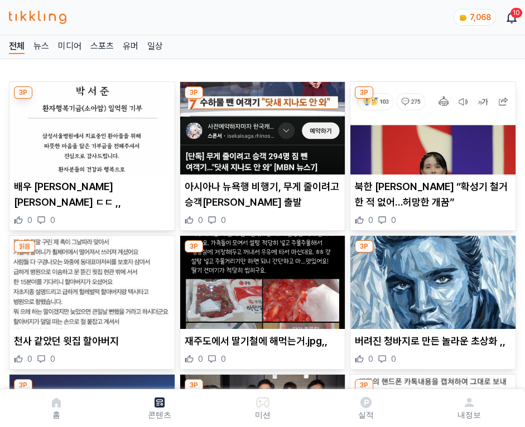
click at [431, 125] on img at bounding box center [432, 128] width 165 height 93
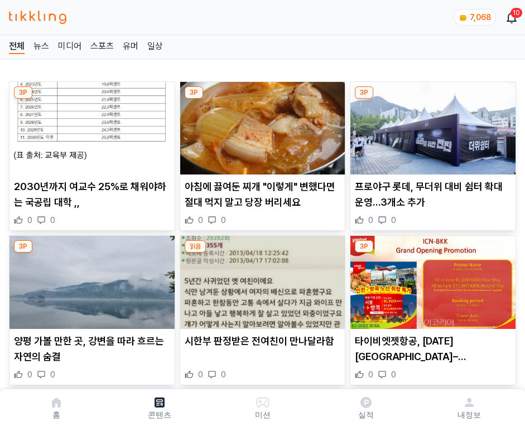
click at [431, 125] on img at bounding box center [432, 128] width 165 height 93
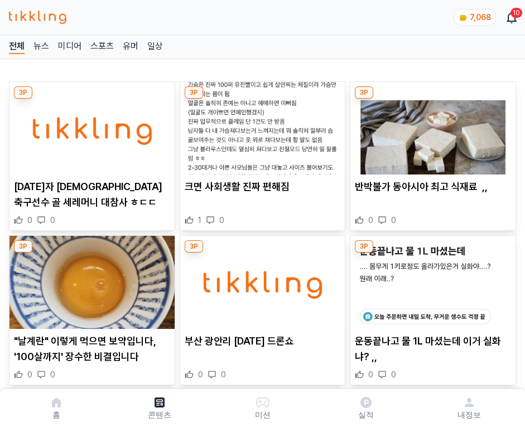
click at [431, 125] on img at bounding box center [432, 128] width 165 height 93
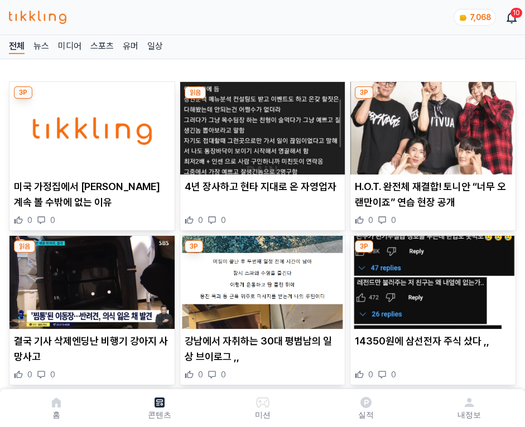
click at [431, 125] on img at bounding box center [432, 128] width 165 height 93
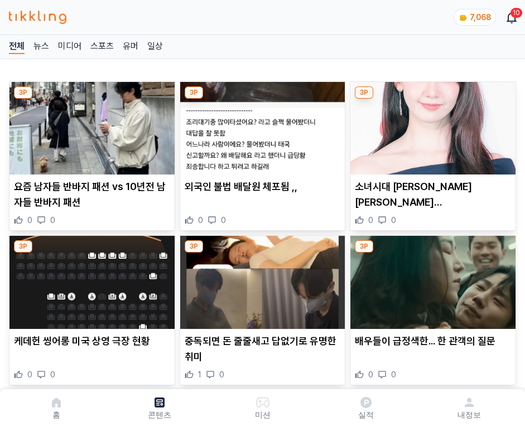
click at [431, 125] on img at bounding box center [432, 128] width 165 height 93
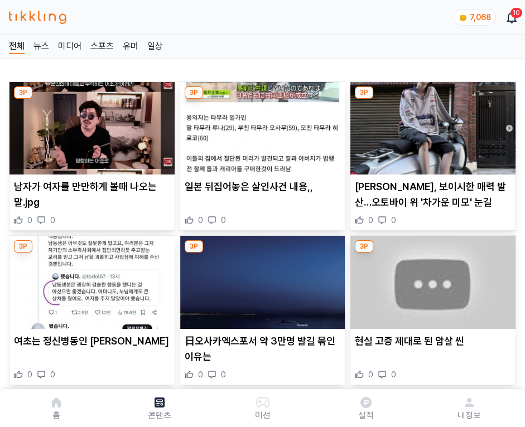
click at [431, 125] on img at bounding box center [432, 128] width 165 height 93
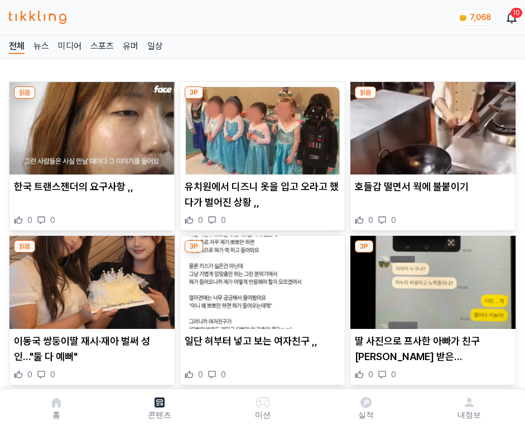
click at [431, 125] on img at bounding box center [432, 128] width 165 height 93
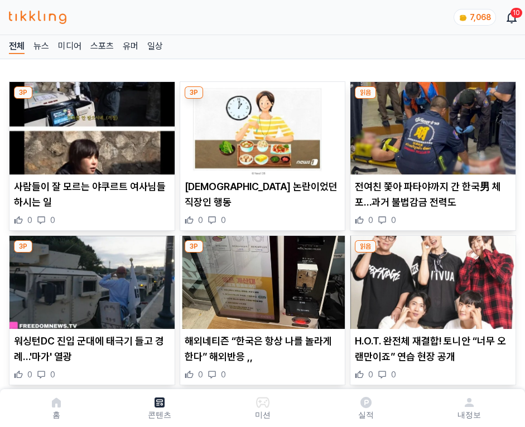
click at [431, 125] on img at bounding box center [432, 128] width 165 height 93
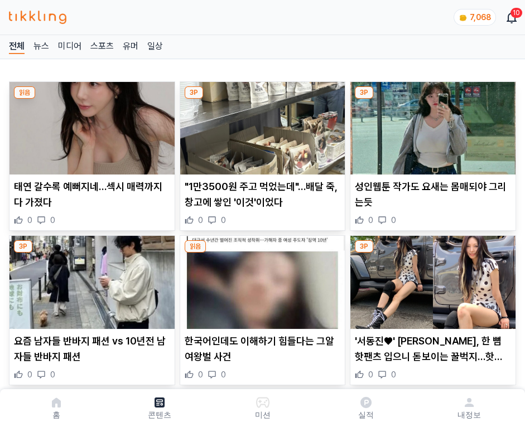
click at [431, 125] on img at bounding box center [432, 128] width 165 height 93
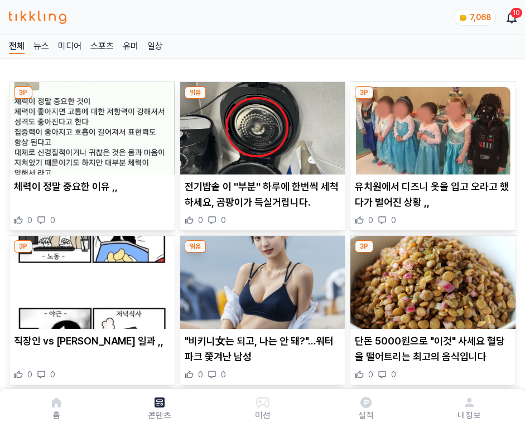
click at [431, 125] on img at bounding box center [432, 128] width 165 height 93
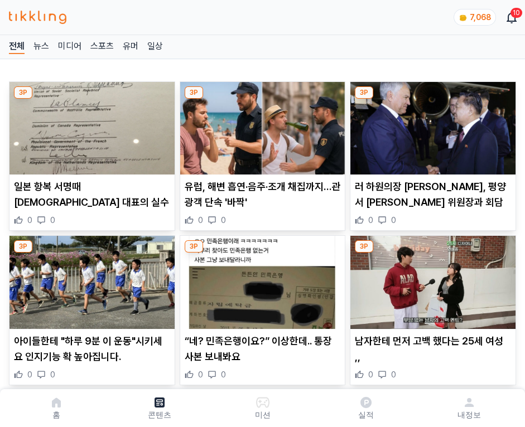
click at [431, 125] on img at bounding box center [432, 128] width 165 height 93
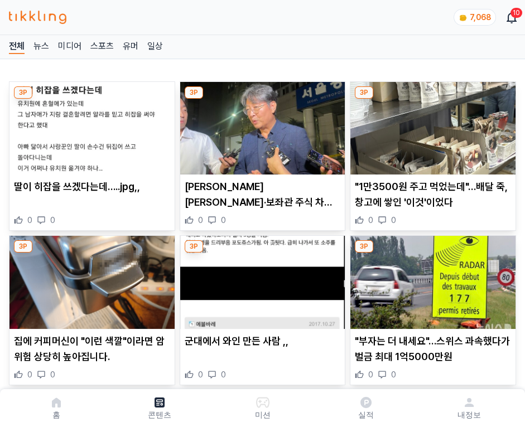
click at [431, 125] on img at bounding box center [432, 128] width 165 height 93
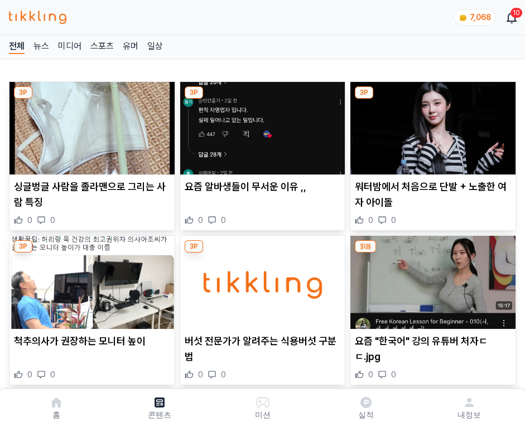
click at [431, 125] on img at bounding box center [432, 128] width 165 height 93
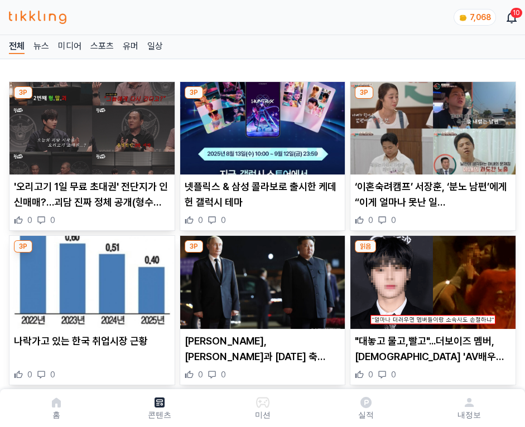
click at [431, 125] on img at bounding box center [432, 128] width 165 height 93
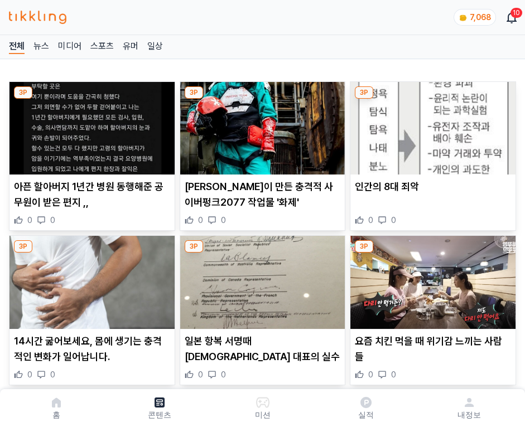
click at [431, 125] on img at bounding box center [432, 128] width 165 height 93
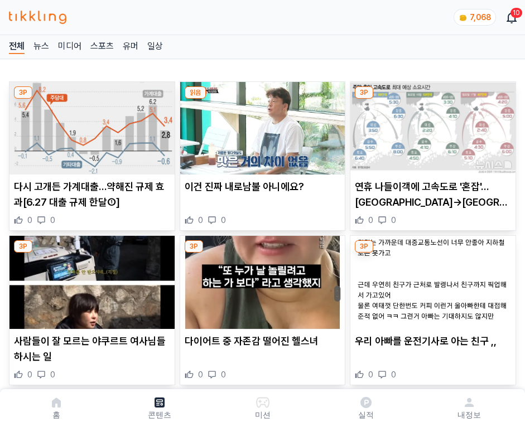
click at [431, 125] on img at bounding box center [432, 128] width 165 height 93
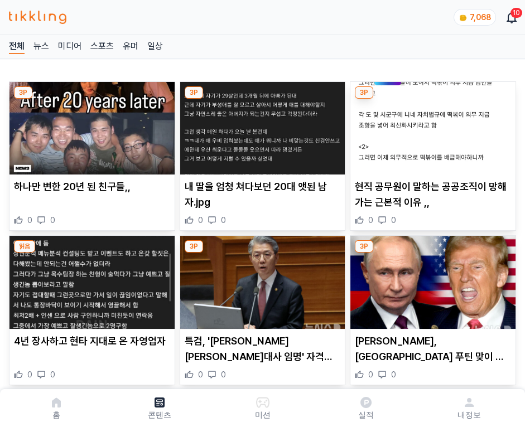
click at [431, 125] on img at bounding box center [432, 128] width 165 height 93
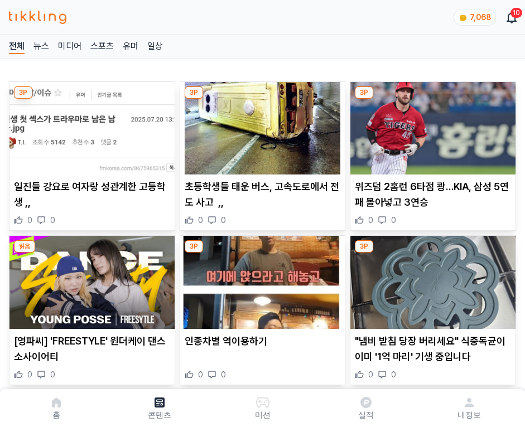
click at [431, 125] on img at bounding box center [432, 128] width 165 height 93
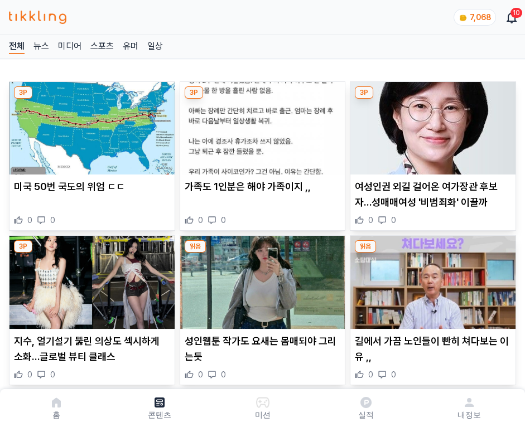
click at [431, 125] on img at bounding box center [432, 128] width 165 height 93
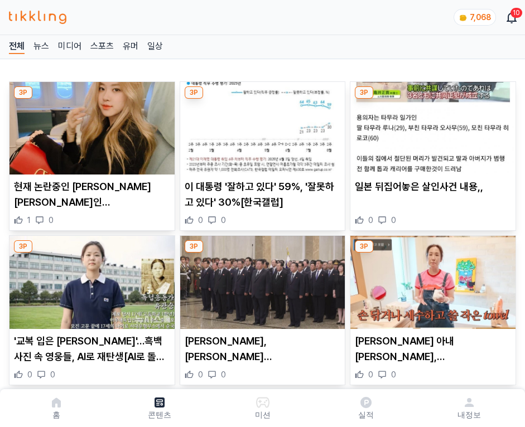
click at [431, 125] on img at bounding box center [432, 128] width 165 height 93
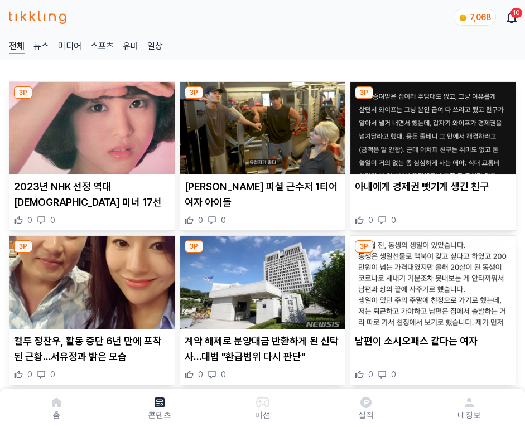
click at [431, 125] on img at bounding box center [432, 128] width 165 height 93
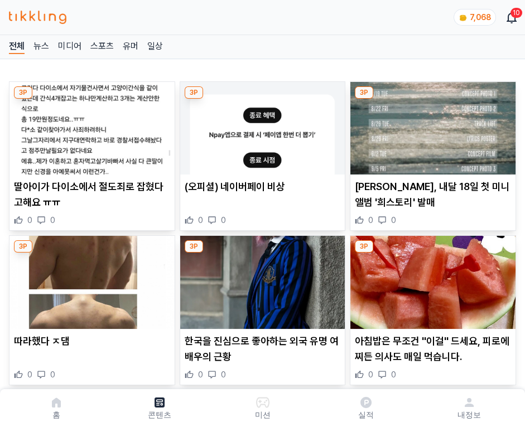
click at [431, 125] on img at bounding box center [432, 128] width 165 height 93
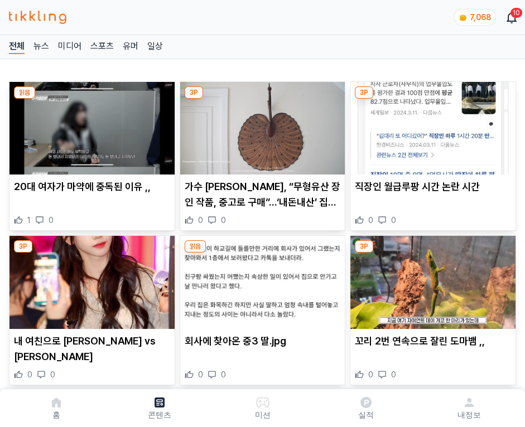
click at [431, 125] on img at bounding box center [432, 128] width 165 height 93
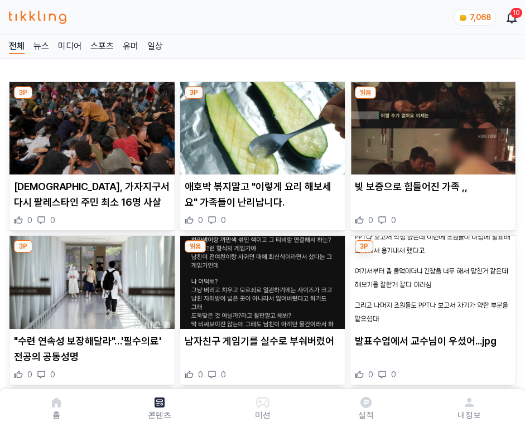
click at [431, 125] on img at bounding box center [432, 128] width 165 height 93
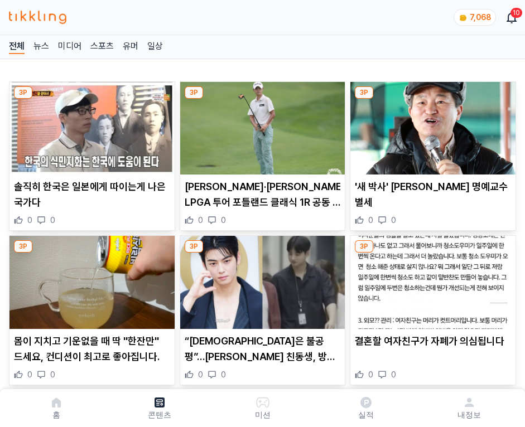
click at [431, 125] on img at bounding box center [432, 128] width 165 height 93
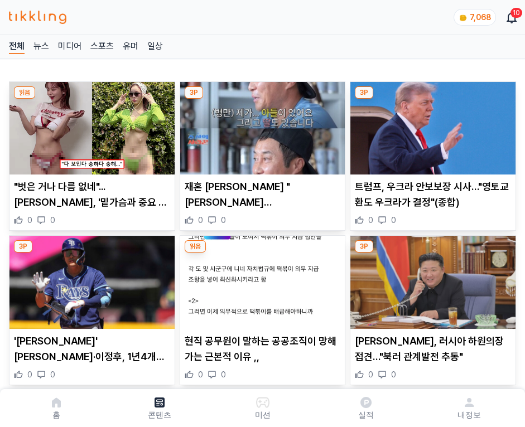
click at [431, 125] on img at bounding box center [432, 128] width 165 height 93
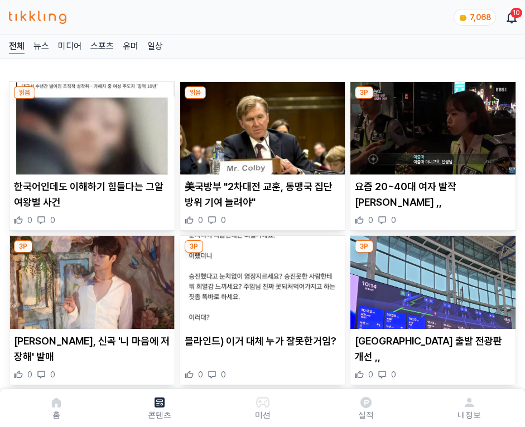
click at [431, 125] on img at bounding box center [432, 128] width 165 height 93
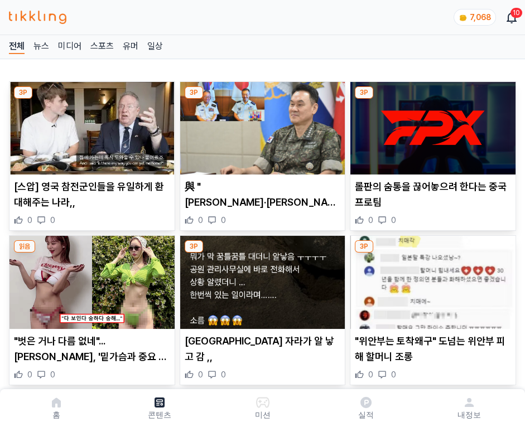
click at [431, 125] on img at bounding box center [432, 128] width 165 height 93
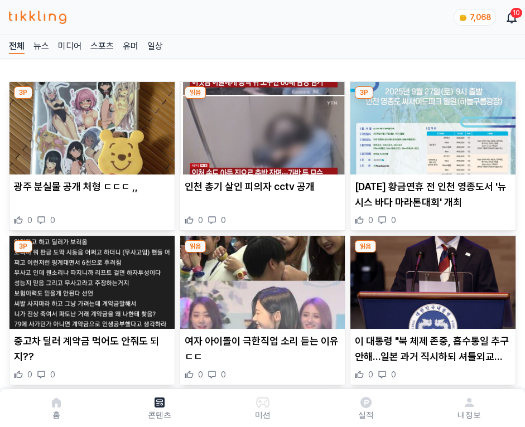
click at [431, 125] on img at bounding box center [432, 128] width 165 height 93
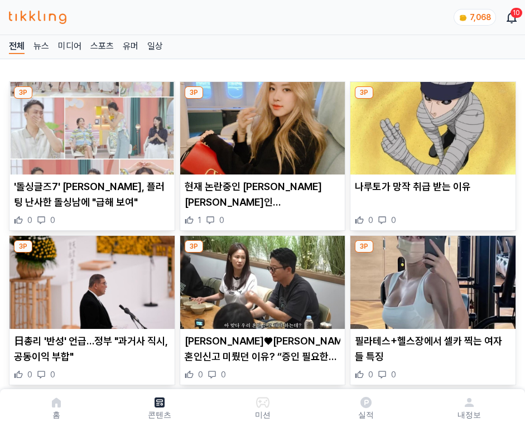
click at [431, 125] on img at bounding box center [432, 128] width 165 height 93
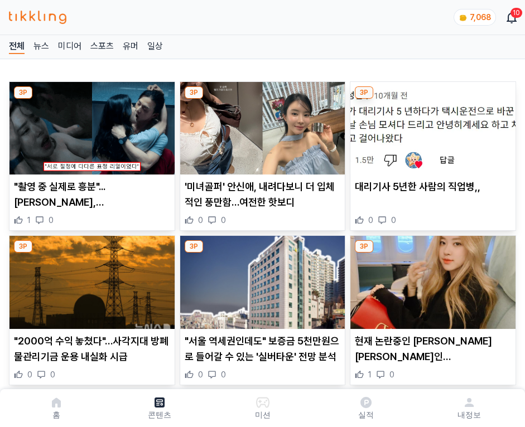
click at [431, 125] on img at bounding box center [432, 128] width 165 height 93
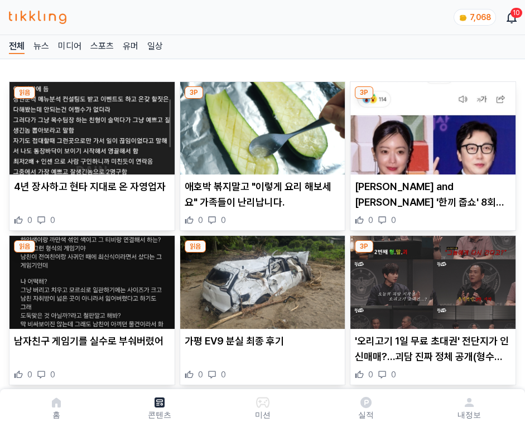
click at [431, 125] on img at bounding box center [432, 128] width 165 height 93
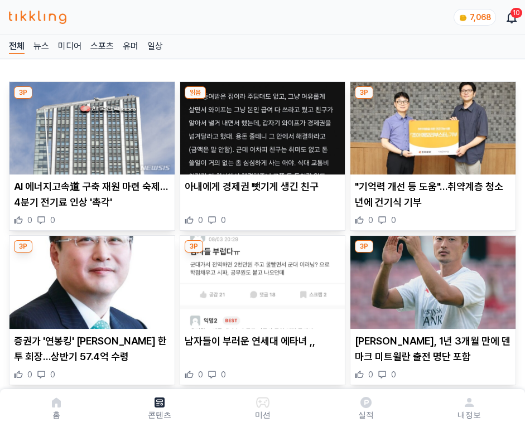
click at [431, 125] on img at bounding box center [432, 128] width 165 height 93
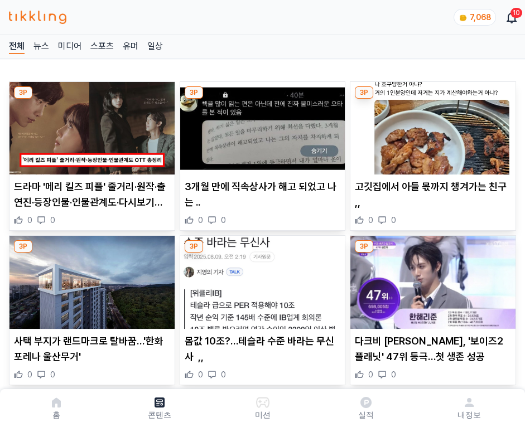
click at [431, 125] on img at bounding box center [432, 128] width 165 height 93
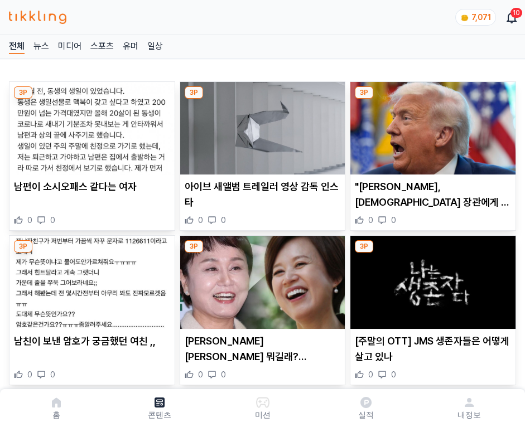
click at [431, 125] on img at bounding box center [432, 128] width 165 height 93
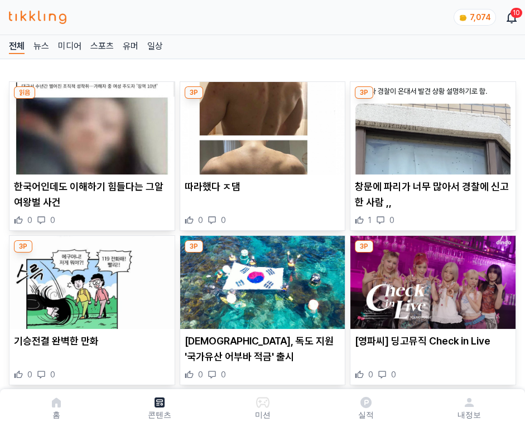
click at [431, 125] on img at bounding box center [432, 128] width 165 height 93
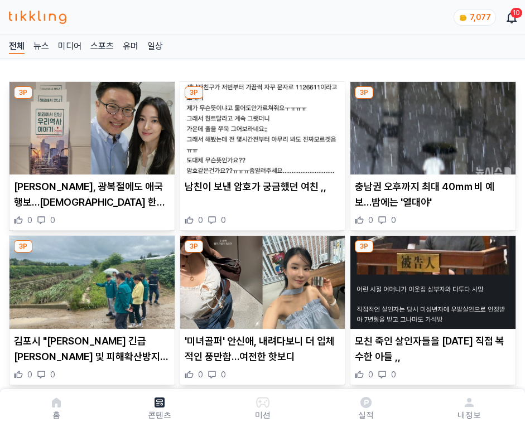
click at [431, 125] on img at bounding box center [432, 128] width 165 height 93
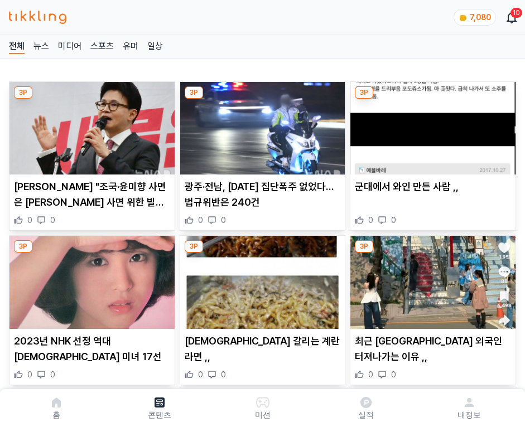
click at [431, 125] on img at bounding box center [432, 128] width 165 height 93
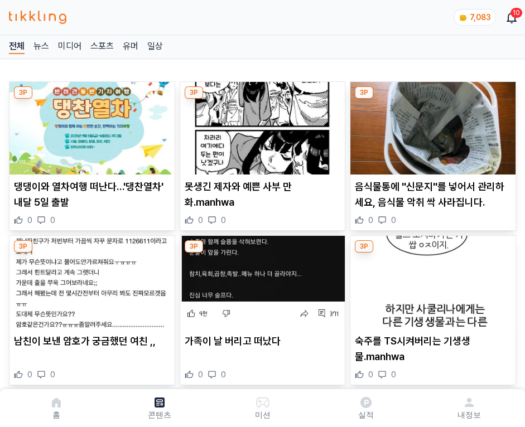
click at [431, 125] on img at bounding box center [432, 128] width 165 height 93
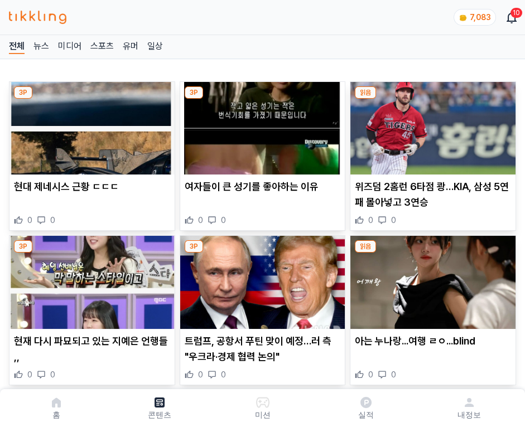
click at [431, 125] on img at bounding box center [432, 128] width 165 height 93
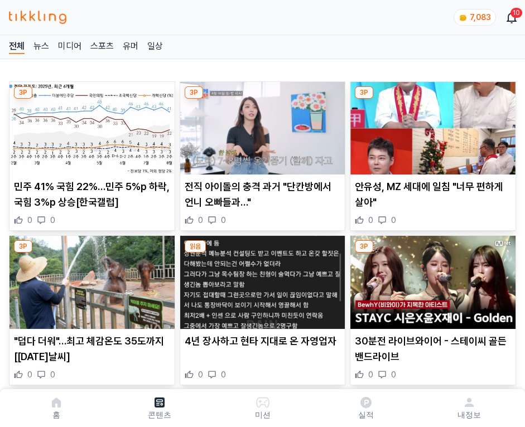
click at [431, 125] on img at bounding box center [432, 128] width 165 height 93
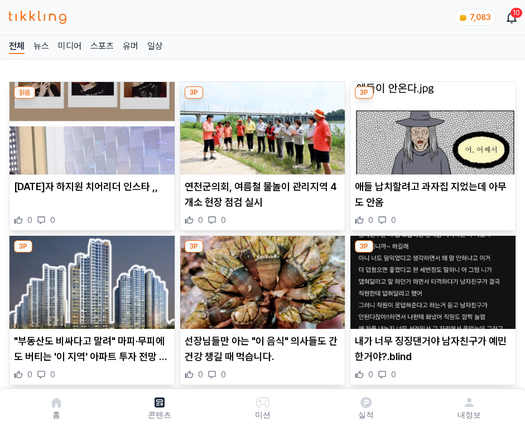
click at [431, 125] on img at bounding box center [432, 128] width 165 height 93
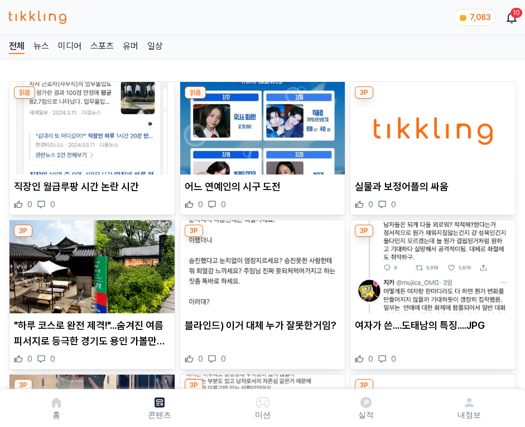
click at [431, 125] on img at bounding box center [432, 128] width 165 height 93
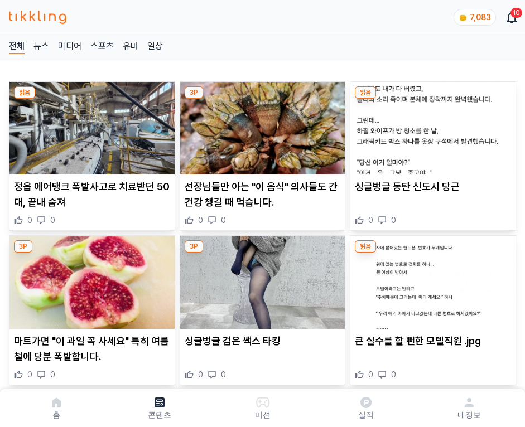
click at [431, 125] on img at bounding box center [432, 128] width 165 height 93
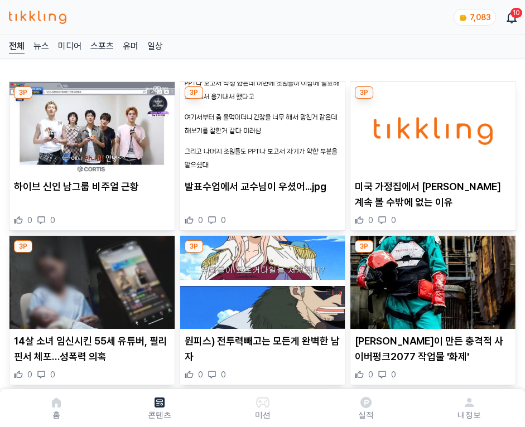
click at [431, 125] on img at bounding box center [432, 128] width 165 height 93
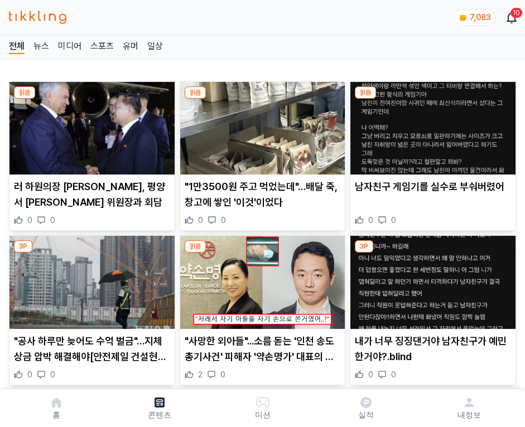
click at [431, 125] on img at bounding box center [432, 128] width 165 height 93
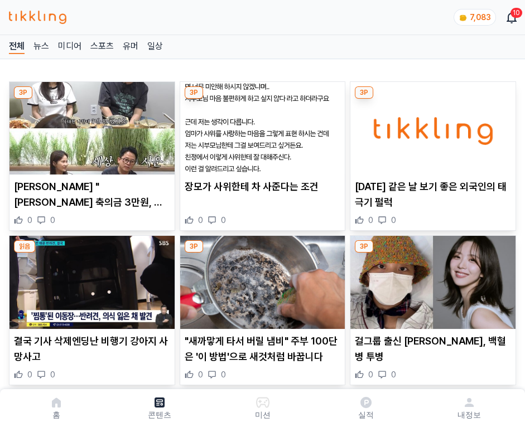
click at [431, 125] on img at bounding box center [432, 128] width 165 height 93
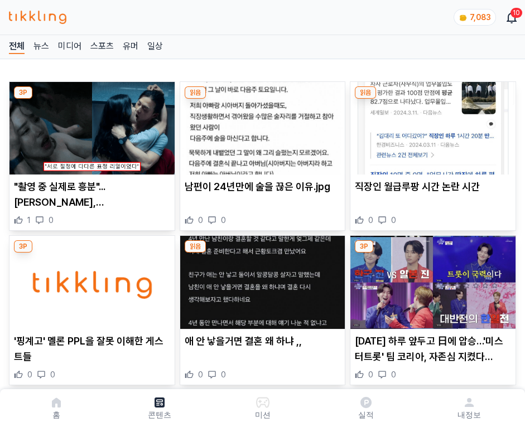
click at [431, 125] on img at bounding box center [432, 128] width 165 height 93
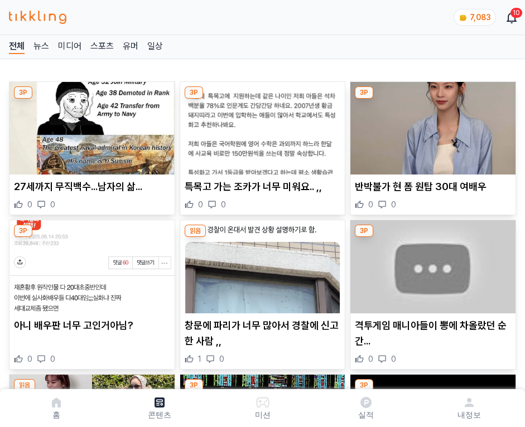
click at [431, 125] on img at bounding box center [432, 128] width 165 height 93
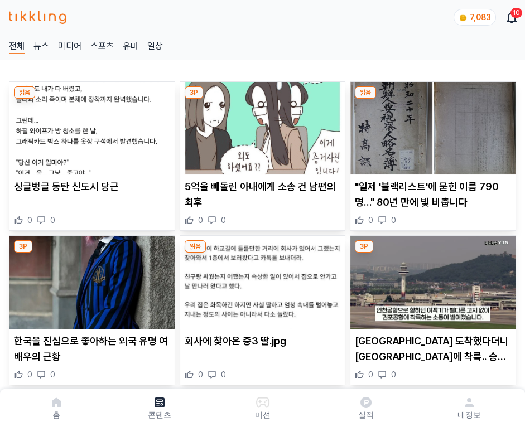
click at [431, 125] on img at bounding box center [432, 128] width 165 height 93
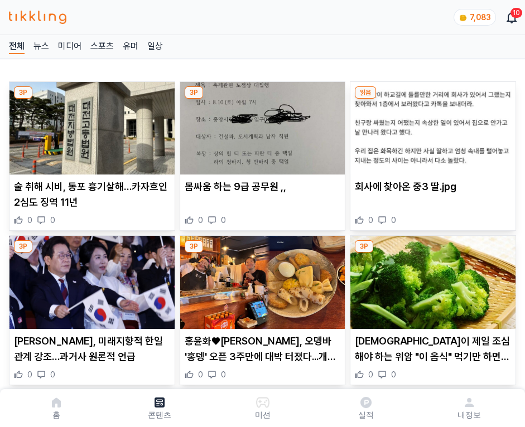
click at [431, 125] on img at bounding box center [432, 128] width 165 height 93
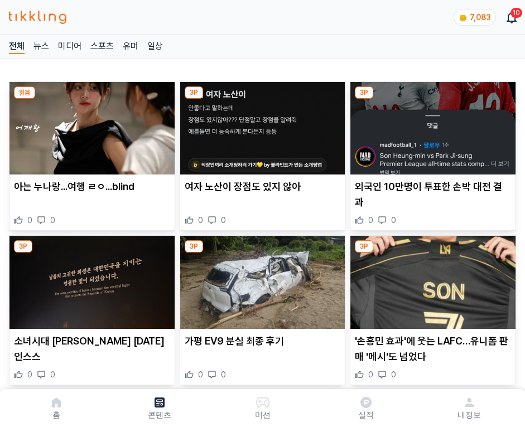
click at [431, 125] on img at bounding box center [432, 128] width 165 height 93
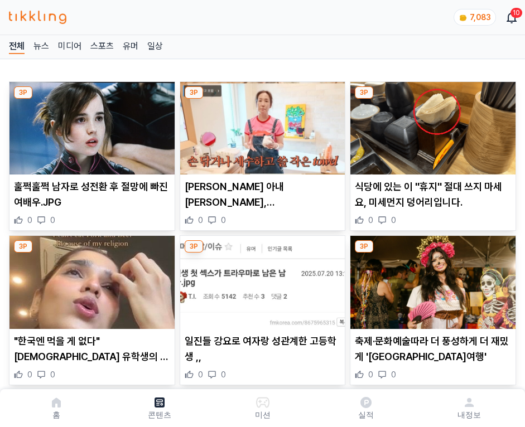
click at [431, 125] on img at bounding box center [432, 128] width 165 height 93
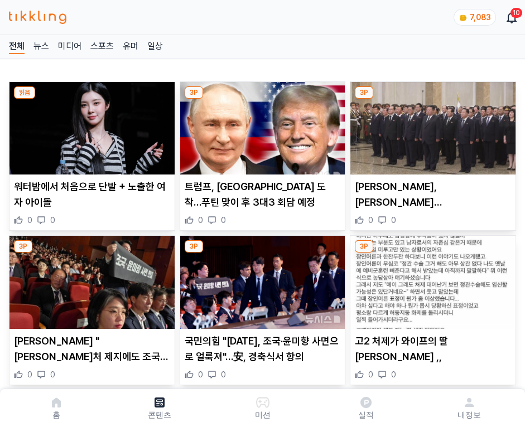
click at [431, 125] on img at bounding box center [432, 128] width 165 height 93
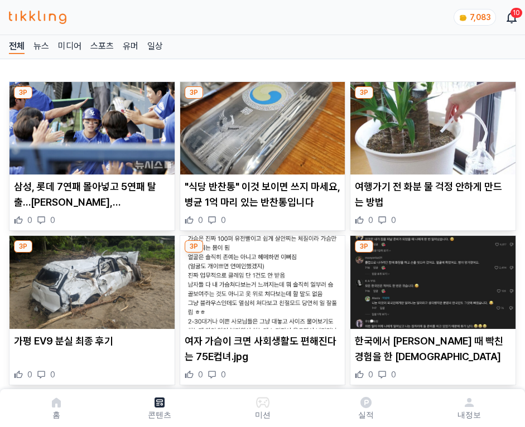
click at [431, 125] on img at bounding box center [432, 128] width 165 height 93
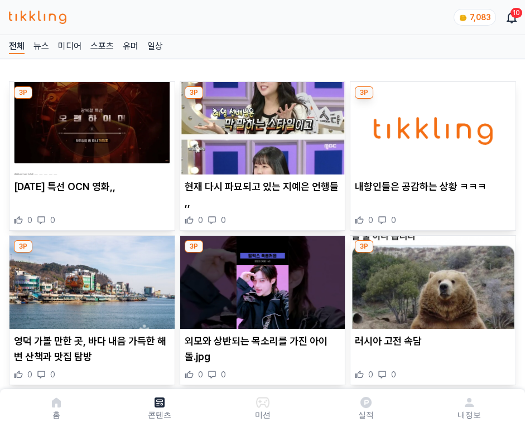
click at [431, 125] on img at bounding box center [432, 128] width 165 height 93
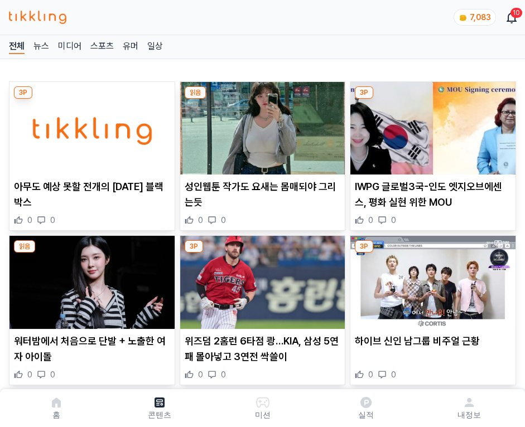
click at [431, 125] on img at bounding box center [432, 128] width 165 height 93
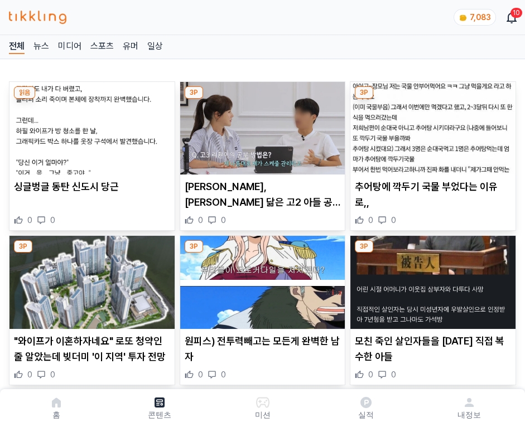
click at [431, 125] on img at bounding box center [432, 128] width 165 height 93
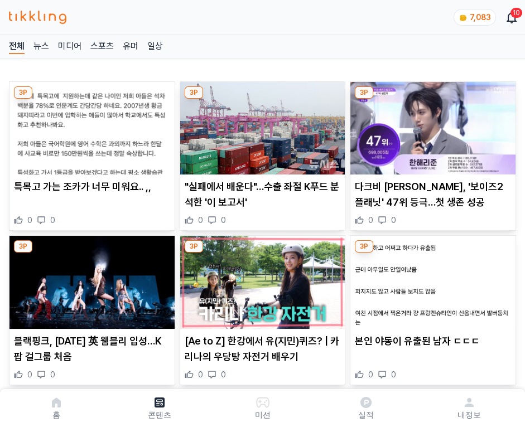
click at [431, 125] on img at bounding box center [432, 128] width 165 height 93
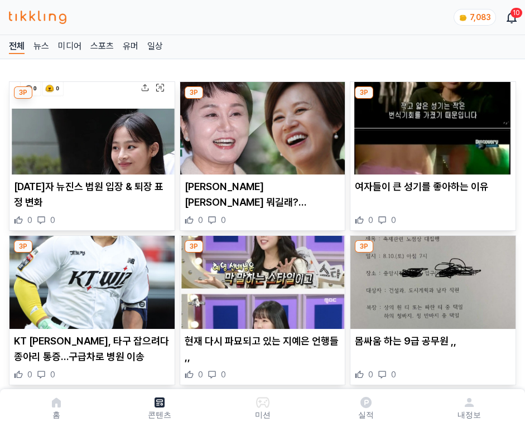
click at [431, 125] on img at bounding box center [432, 128] width 165 height 93
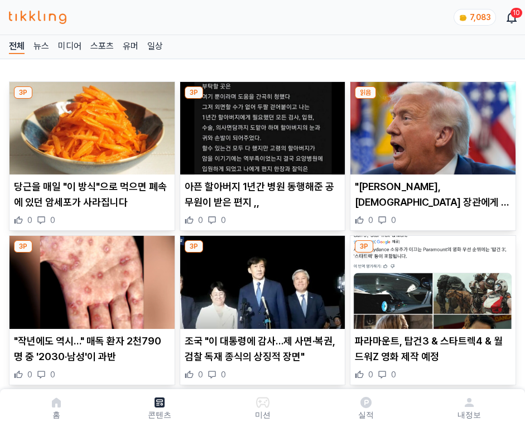
click at [431, 125] on img at bounding box center [432, 128] width 165 height 93
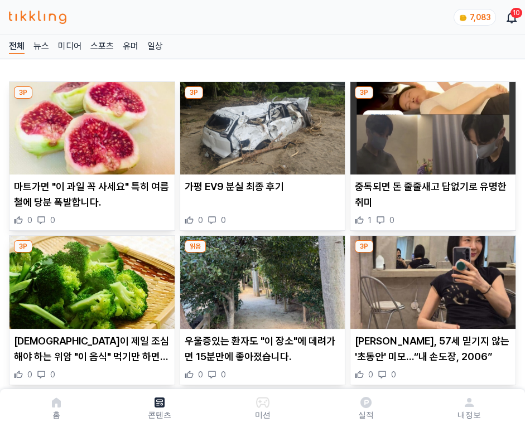
click at [431, 125] on img at bounding box center [432, 128] width 165 height 93
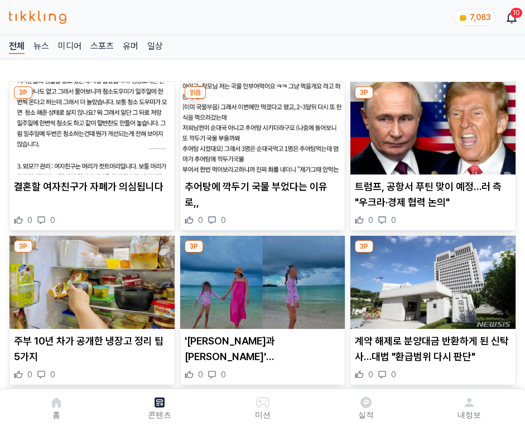
click at [431, 125] on img at bounding box center [432, 128] width 165 height 93
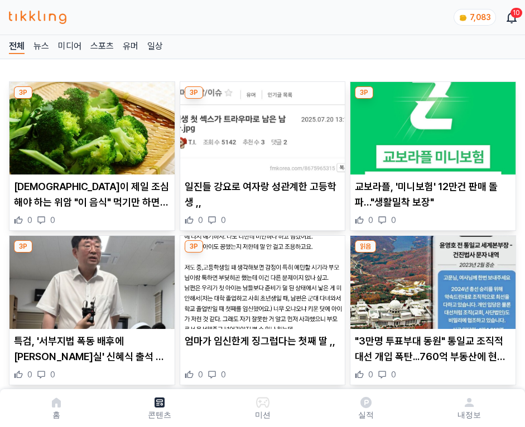
click at [431, 125] on img at bounding box center [432, 128] width 165 height 93
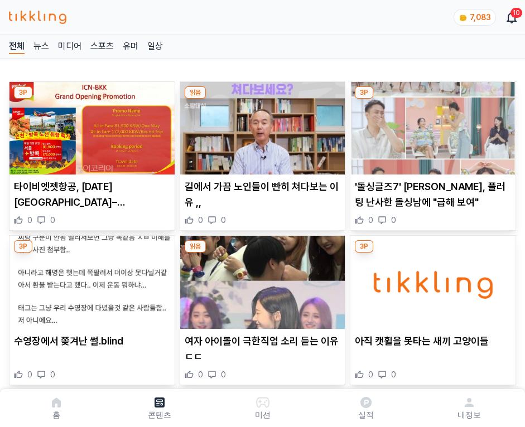
click at [431, 125] on img at bounding box center [432, 128] width 165 height 93
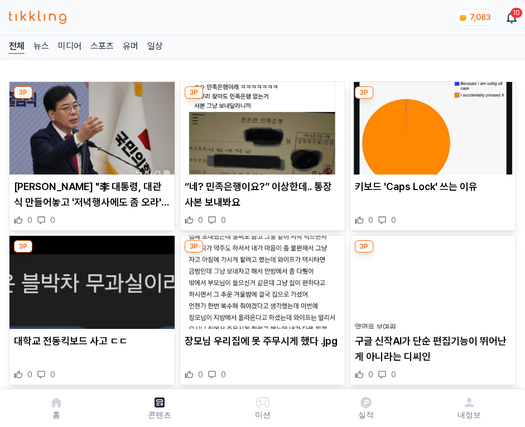
click at [431, 125] on img at bounding box center [432, 128] width 165 height 93
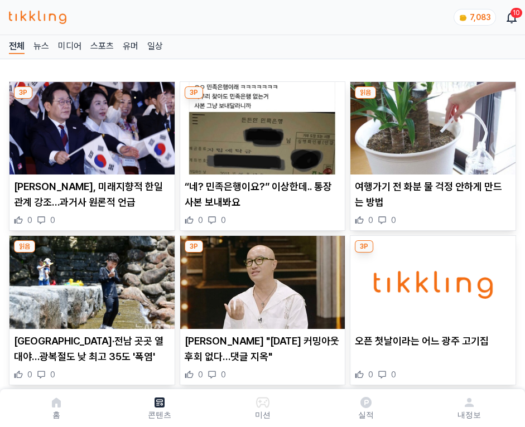
click at [431, 125] on img at bounding box center [432, 128] width 165 height 93
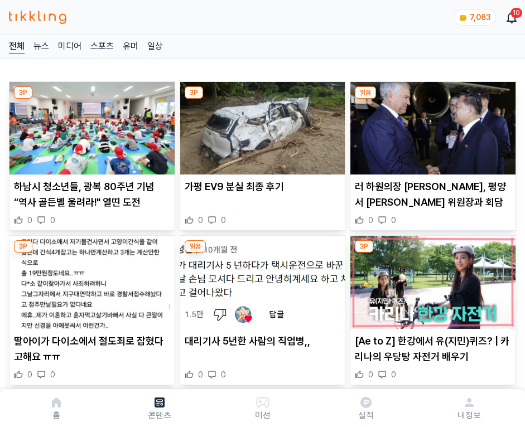
click at [431, 125] on img at bounding box center [432, 128] width 165 height 93
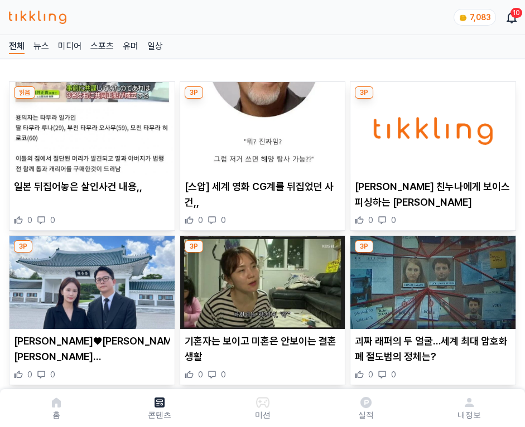
click at [431, 125] on img at bounding box center [432, 128] width 165 height 93
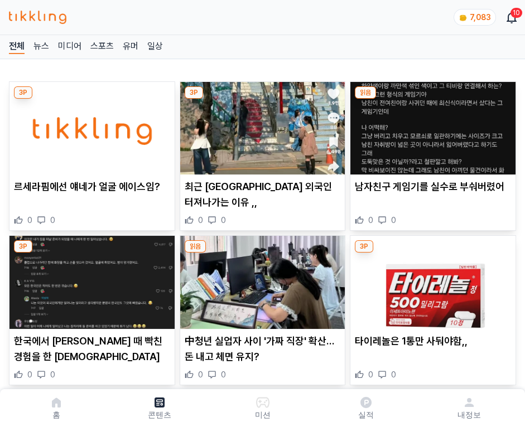
click at [431, 125] on img at bounding box center [432, 128] width 165 height 93
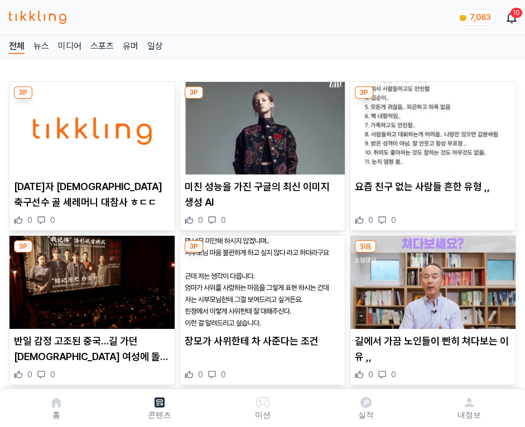
click at [431, 125] on img at bounding box center [432, 128] width 165 height 93
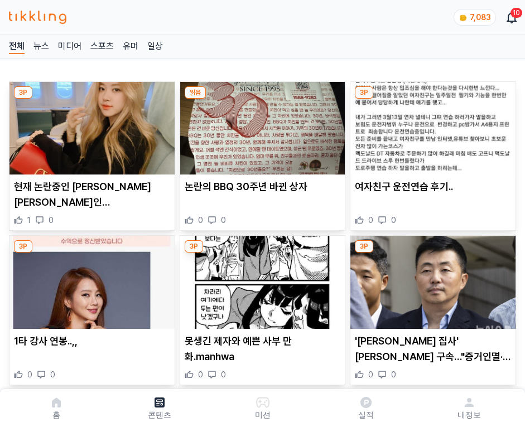
click at [431, 125] on img at bounding box center [432, 128] width 165 height 93
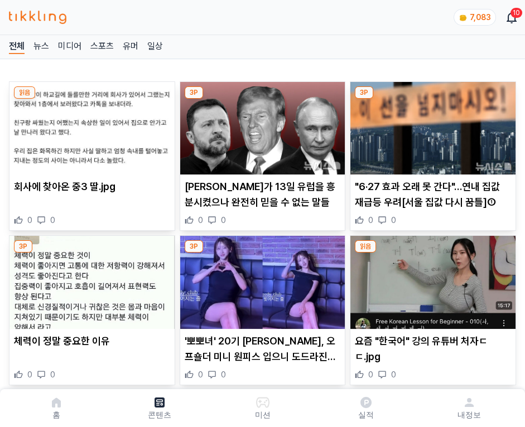
click at [431, 125] on img at bounding box center [432, 128] width 165 height 93
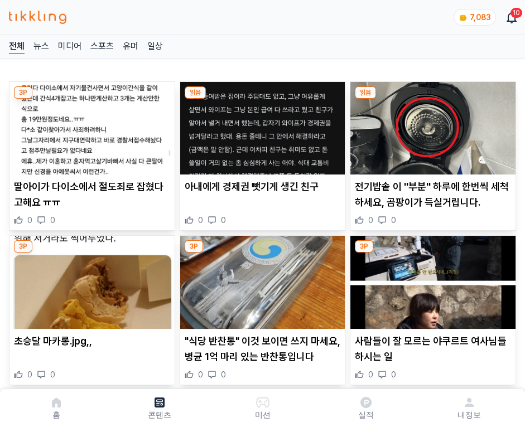
click at [431, 125] on img at bounding box center [432, 128] width 165 height 93
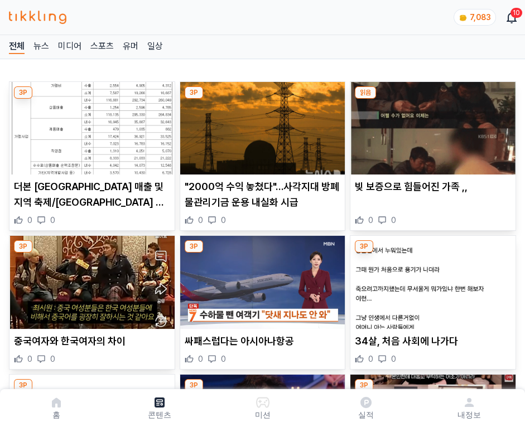
click at [431, 125] on img at bounding box center [432, 128] width 165 height 93
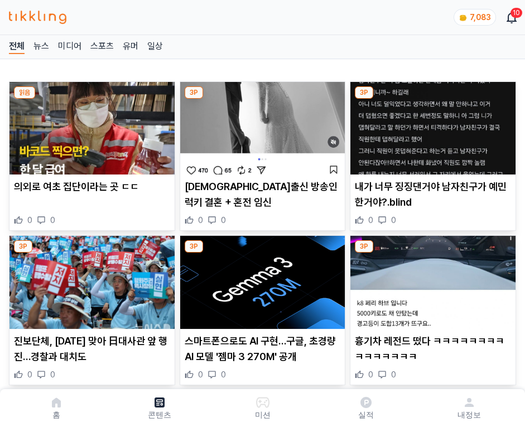
click at [431, 125] on img at bounding box center [432, 128] width 165 height 93
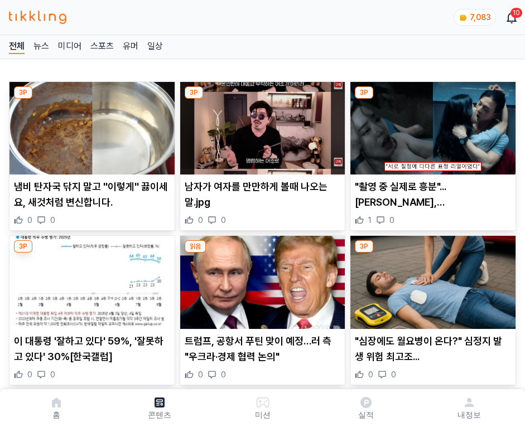
click at [431, 125] on img at bounding box center [432, 128] width 165 height 93
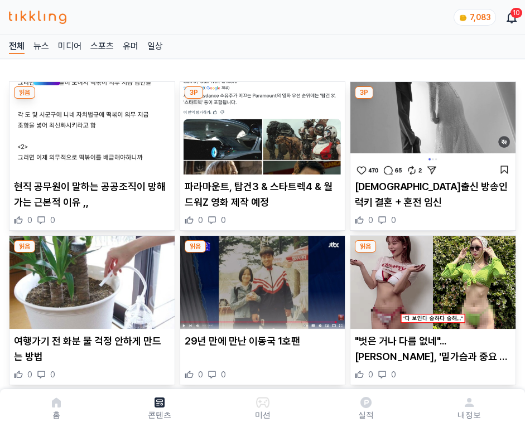
click at [431, 125] on img at bounding box center [432, 128] width 165 height 93
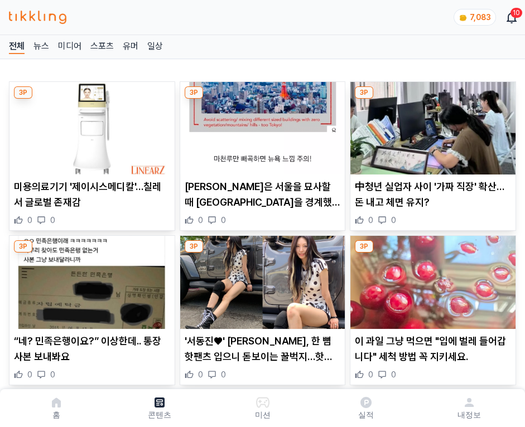
click at [431, 125] on img at bounding box center [432, 128] width 165 height 93
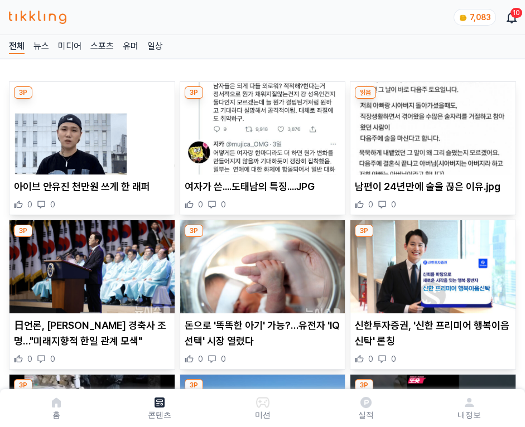
click at [431, 125] on img at bounding box center [432, 128] width 165 height 93
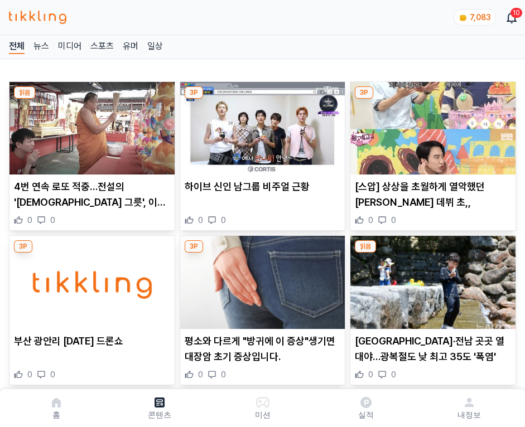
click at [431, 125] on img at bounding box center [432, 128] width 165 height 93
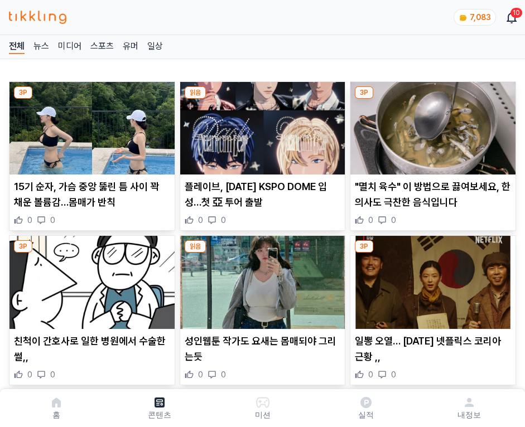
click at [431, 125] on img at bounding box center [432, 128] width 165 height 93
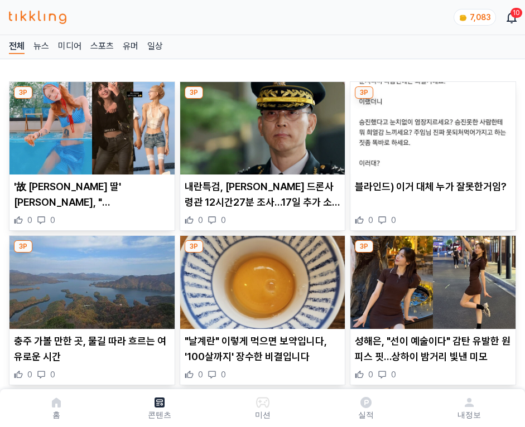
click at [431, 125] on img at bounding box center [432, 128] width 165 height 93
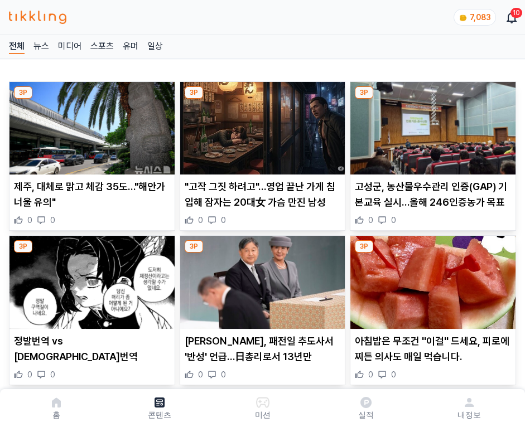
click at [431, 125] on img at bounding box center [432, 128] width 165 height 93
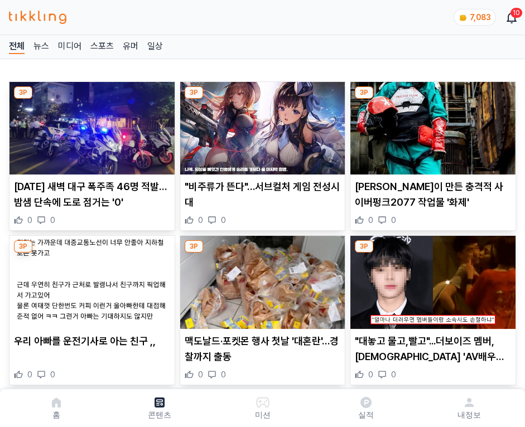
click at [431, 125] on img at bounding box center [432, 128] width 165 height 93
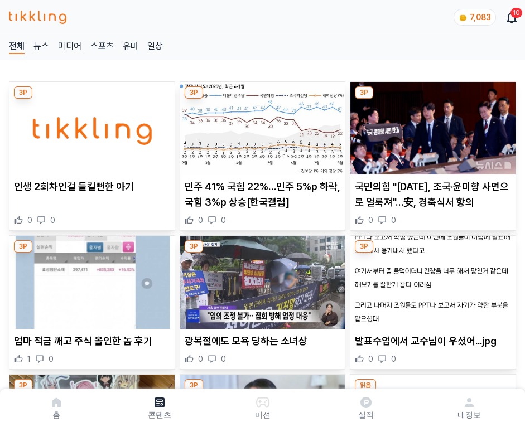
click at [431, 125] on img at bounding box center [432, 128] width 165 height 93
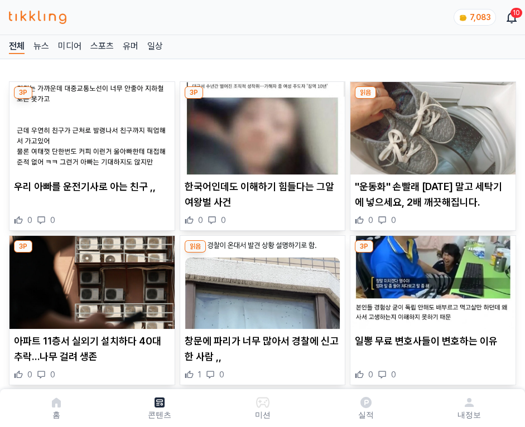
click at [431, 125] on img at bounding box center [432, 128] width 165 height 93
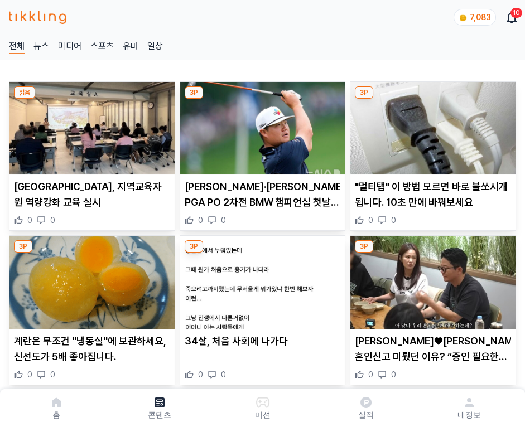
click at [431, 125] on img at bounding box center [432, 128] width 165 height 93
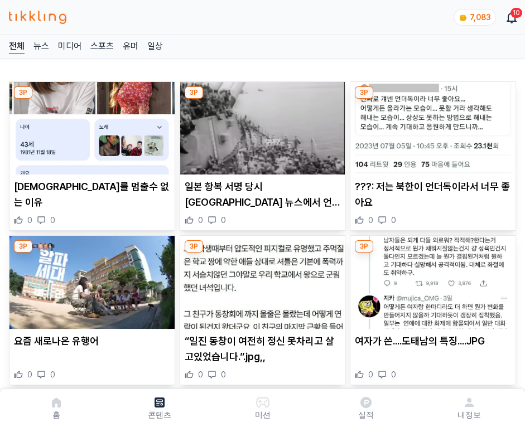
click at [431, 125] on img at bounding box center [432, 128] width 165 height 93
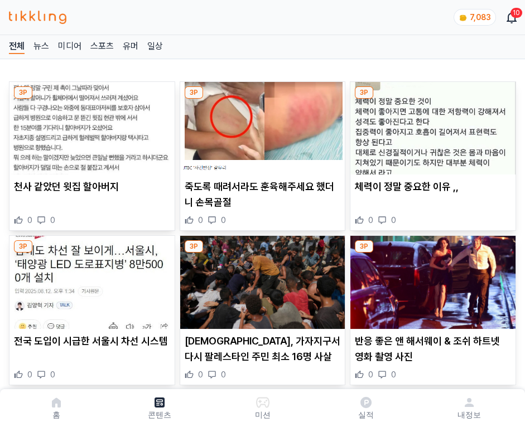
click at [431, 125] on img at bounding box center [432, 128] width 165 height 93
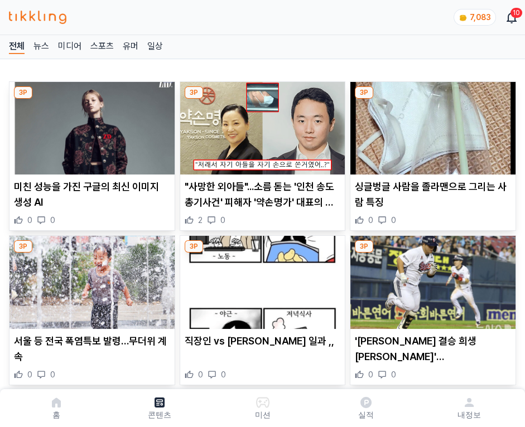
click at [431, 125] on img at bounding box center [432, 128] width 165 height 93
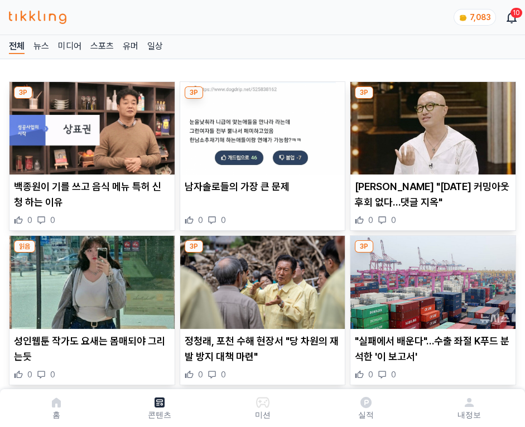
click at [431, 125] on img at bounding box center [432, 128] width 165 height 93
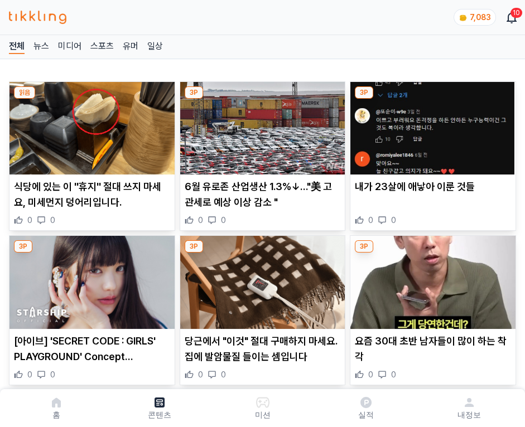
click at [431, 125] on img at bounding box center [432, 128] width 165 height 93
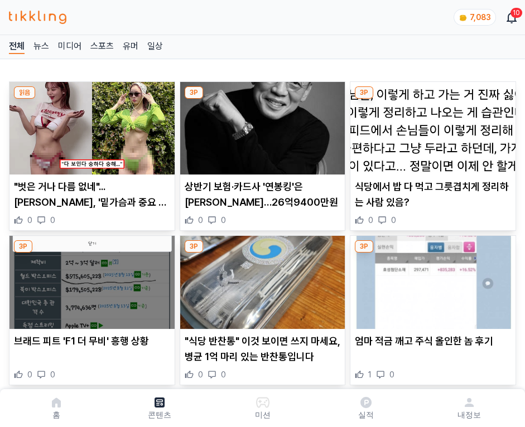
click at [431, 125] on img at bounding box center [432, 128] width 165 height 93
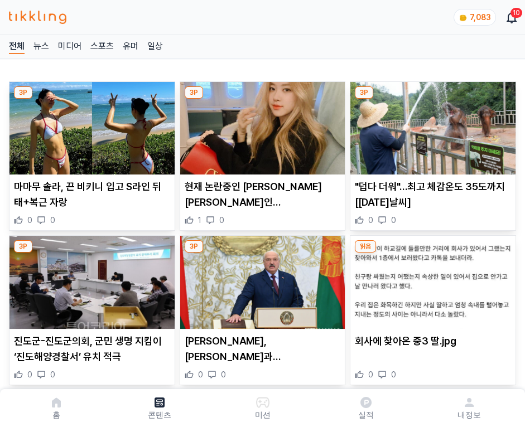
click at [431, 125] on img at bounding box center [432, 128] width 165 height 93
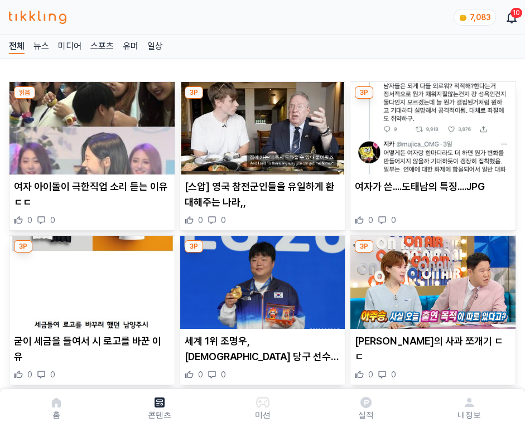
click at [431, 125] on img at bounding box center [432, 128] width 165 height 93
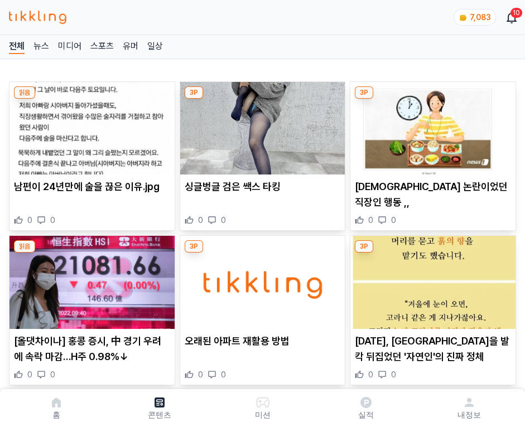
click at [431, 125] on img at bounding box center [432, 128] width 165 height 93
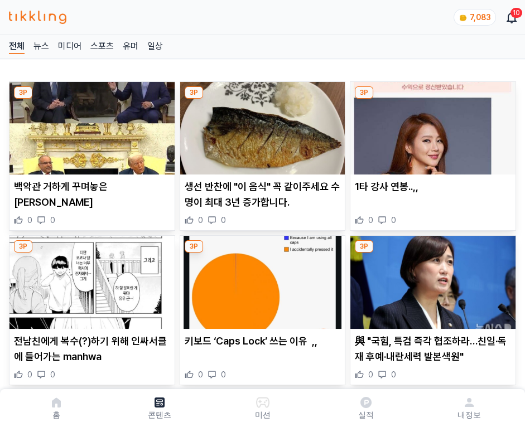
click at [431, 125] on img at bounding box center [432, 128] width 165 height 93
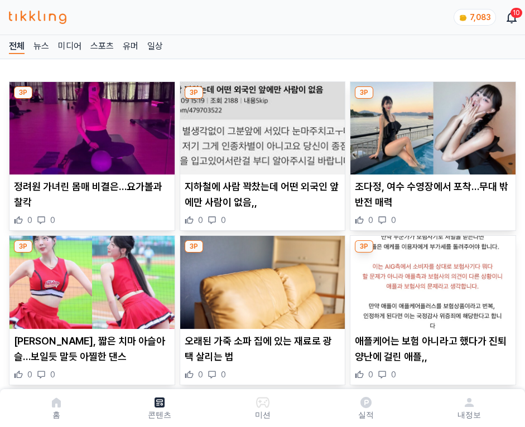
click at [431, 125] on img at bounding box center [432, 128] width 165 height 93
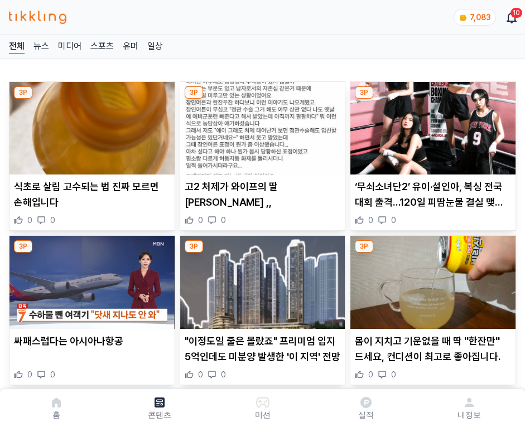
click at [431, 125] on img at bounding box center [432, 128] width 165 height 93
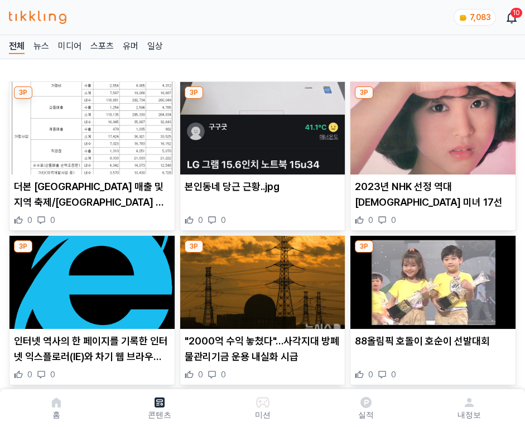
click at [431, 125] on img at bounding box center [432, 128] width 165 height 93
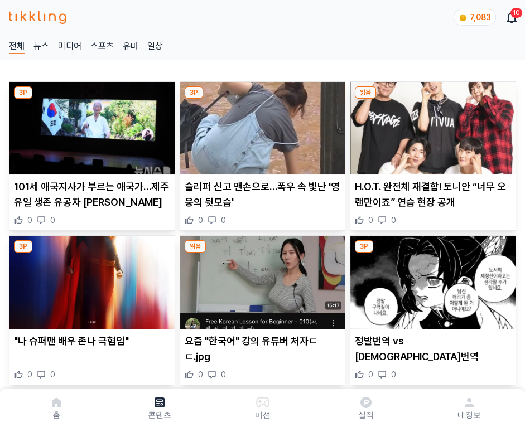
click at [431, 125] on img at bounding box center [432, 128] width 165 height 93
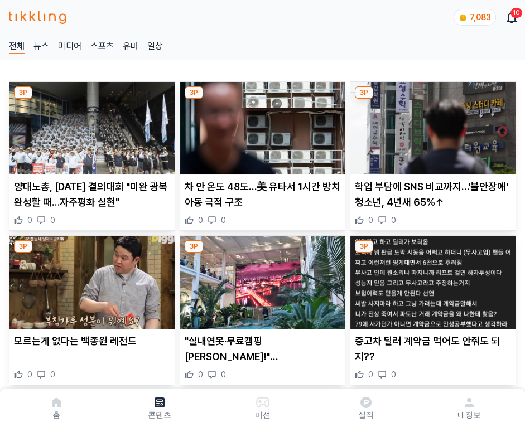
click at [431, 125] on img at bounding box center [432, 128] width 165 height 93
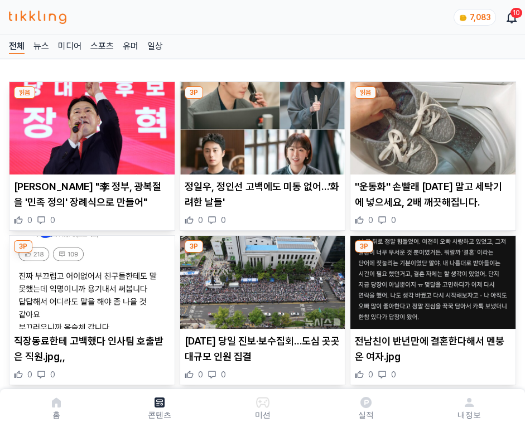
click at [431, 125] on img at bounding box center [432, 128] width 165 height 93
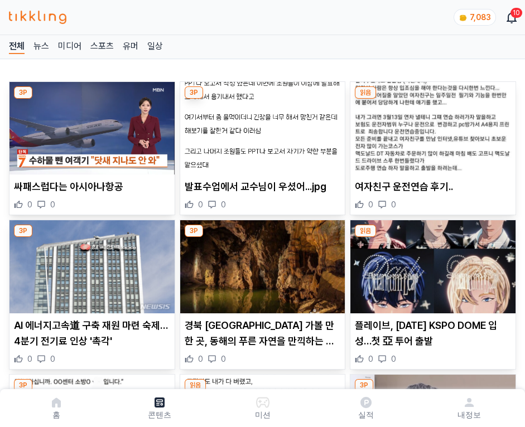
click at [431, 125] on img at bounding box center [432, 128] width 165 height 93
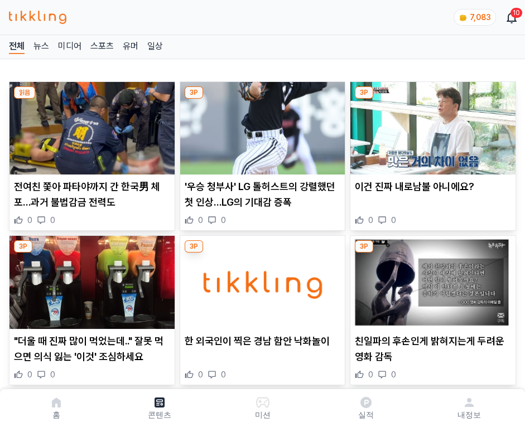
click at [431, 125] on img at bounding box center [432, 128] width 165 height 93
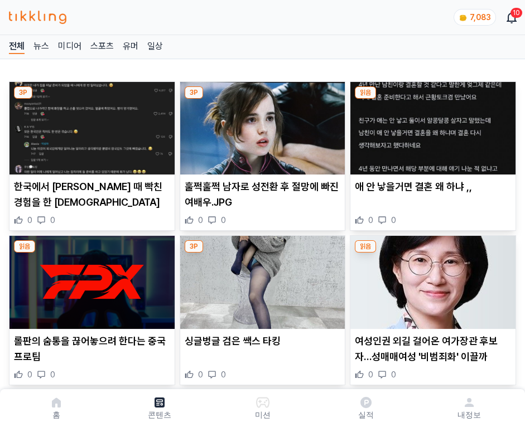
click at [431, 125] on img at bounding box center [432, 128] width 165 height 93
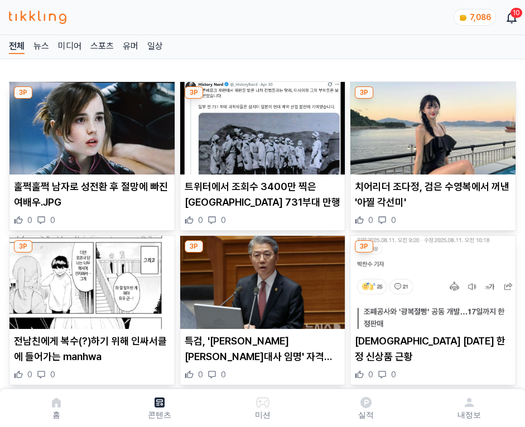
click at [431, 125] on img at bounding box center [432, 128] width 165 height 93
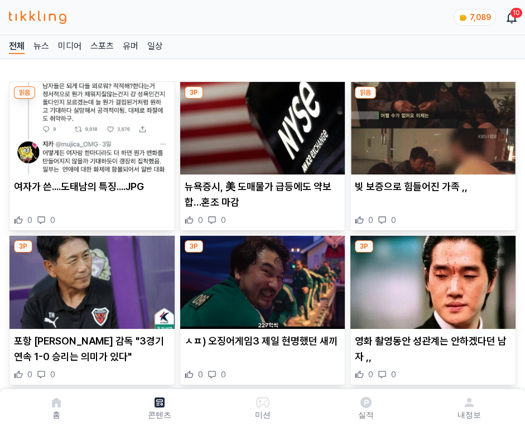
click at [431, 125] on img at bounding box center [432, 128] width 165 height 93
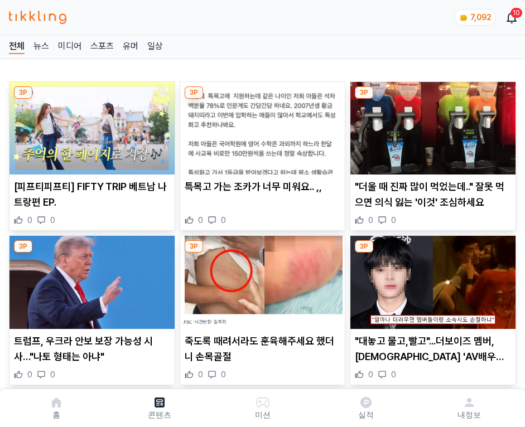
click at [431, 125] on img at bounding box center [432, 128] width 165 height 93
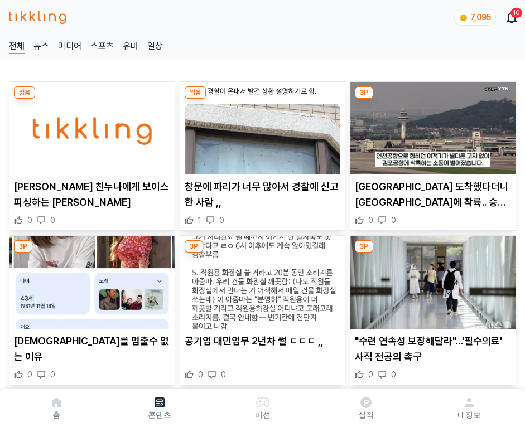
click at [431, 125] on img at bounding box center [432, 128] width 165 height 93
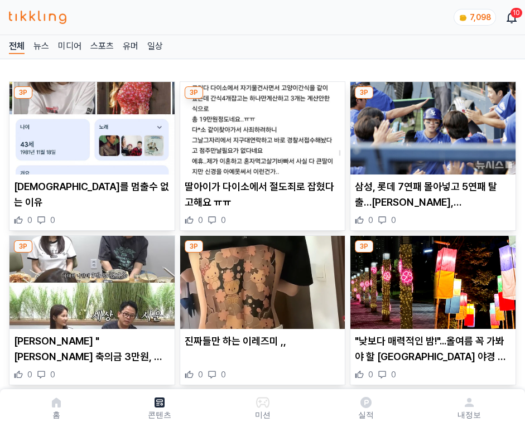
click at [431, 125] on img at bounding box center [432, 128] width 165 height 93
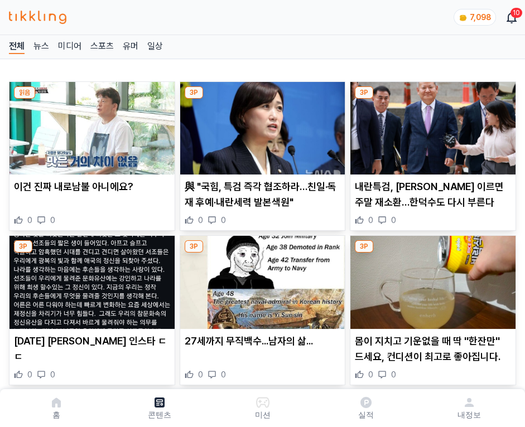
click at [431, 125] on img at bounding box center [432, 128] width 165 height 93
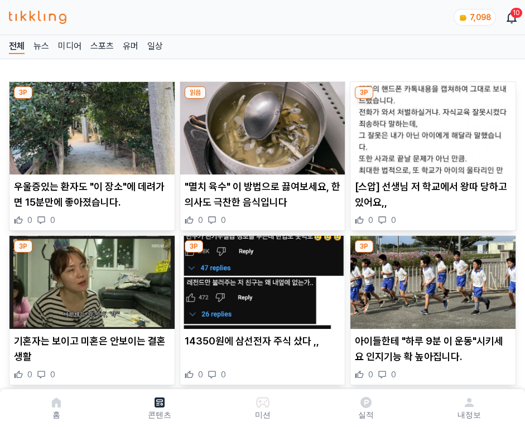
click at [431, 125] on img at bounding box center [432, 128] width 165 height 93
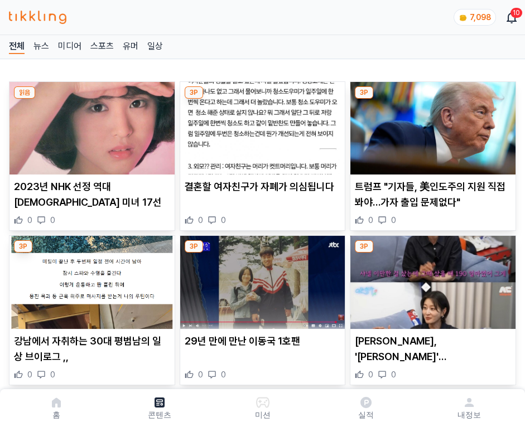
click at [431, 125] on img at bounding box center [432, 128] width 165 height 93
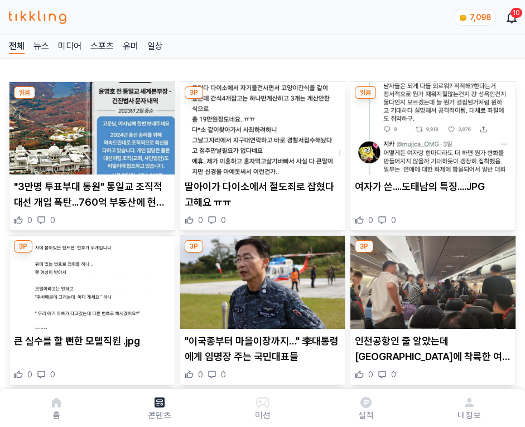
click at [431, 125] on img at bounding box center [432, 128] width 165 height 93
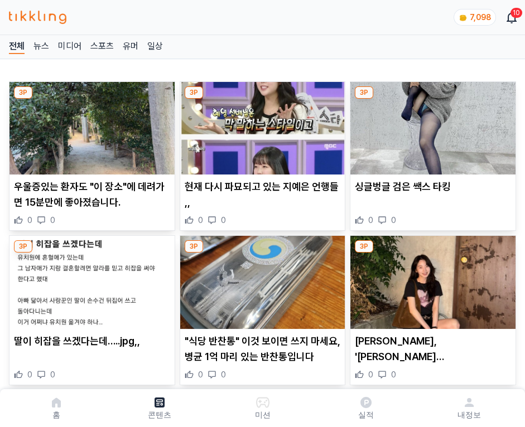
click at [431, 125] on img at bounding box center [432, 128] width 165 height 93
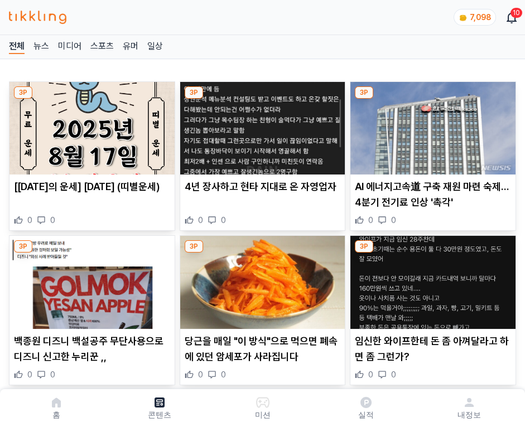
click at [431, 125] on img at bounding box center [432, 128] width 165 height 93
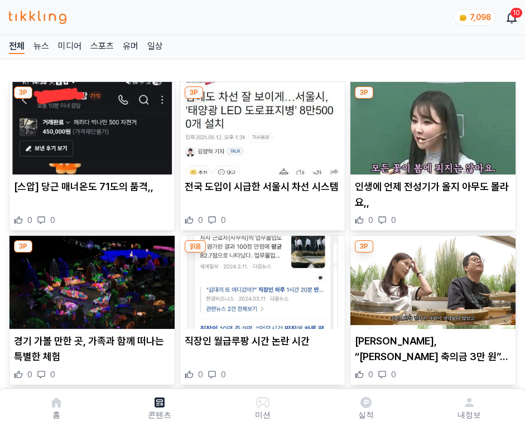
click at [431, 125] on img at bounding box center [432, 128] width 165 height 93
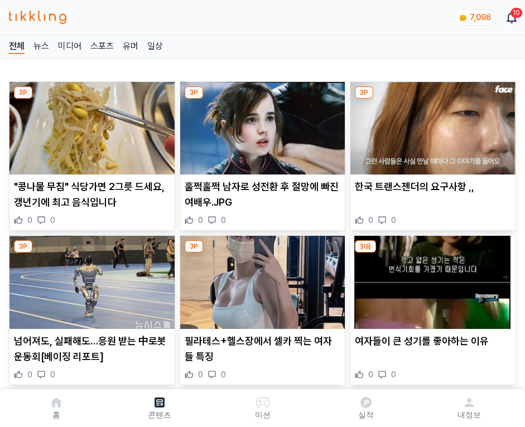
click at [431, 125] on img at bounding box center [432, 128] width 165 height 93
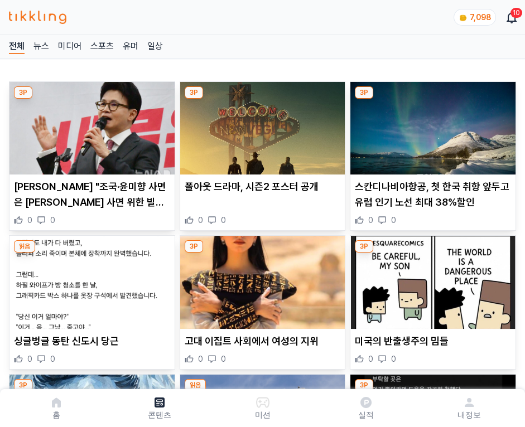
click at [431, 125] on img at bounding box center [432, 128] width 165 height 93
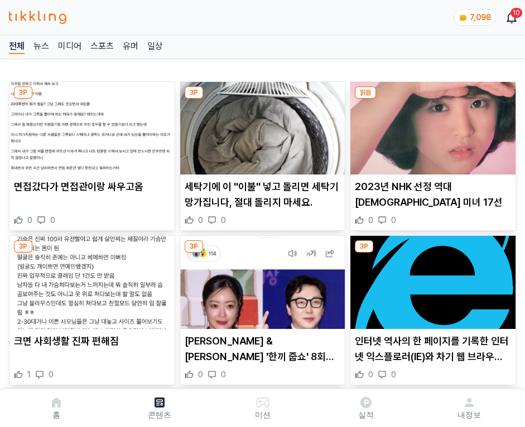
click at [431, 125] on img at bounding box center [432, 128] width 165 height 93
